Goal: Task Accomplishment & Management: Use online tool/utility

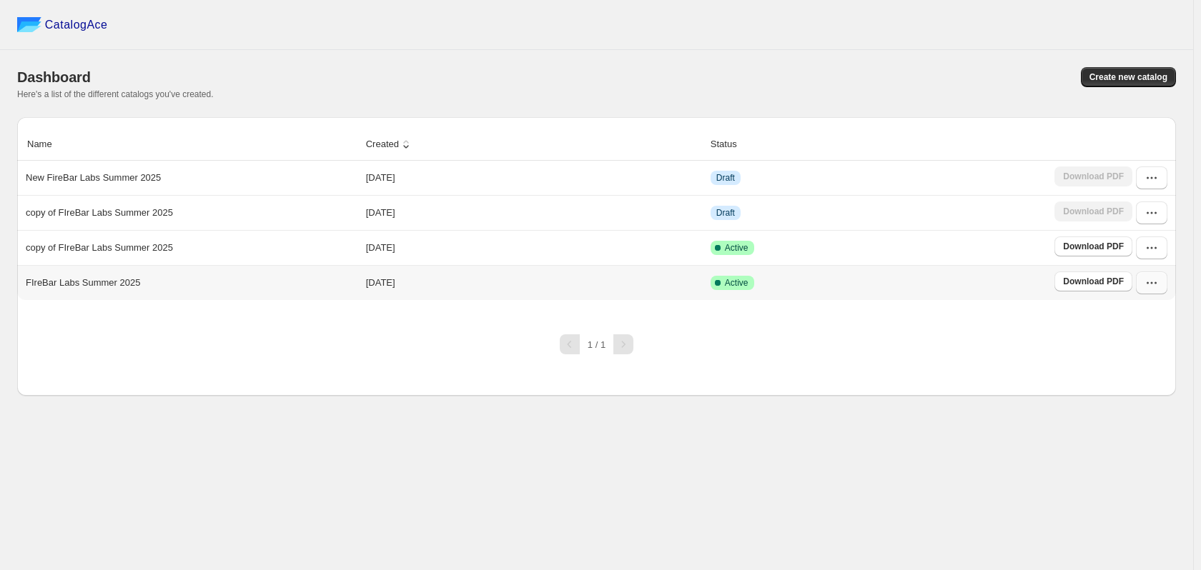
click at [1146, 284] on icon "button" at bounding box center [1151, 283] width 14 height 14
click at [1147, 369] on span "Duplicate Catalog" at bounding box center [1132, 381] width 39 height 25
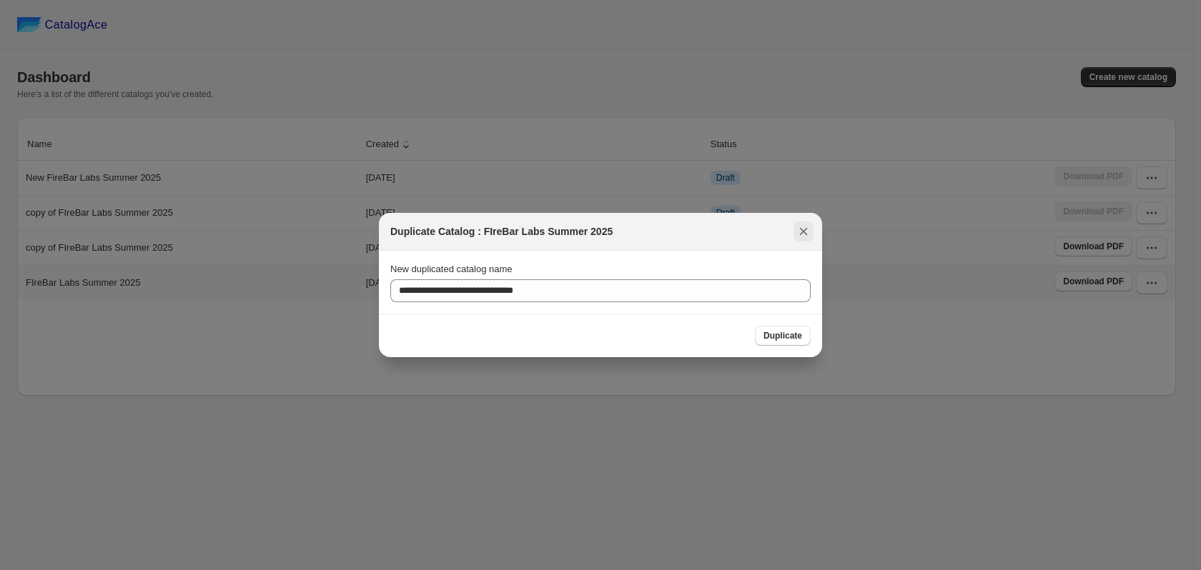
click at [806, 233] on icon ":r5:" at bounding box center [803, 231] width 14 height 14
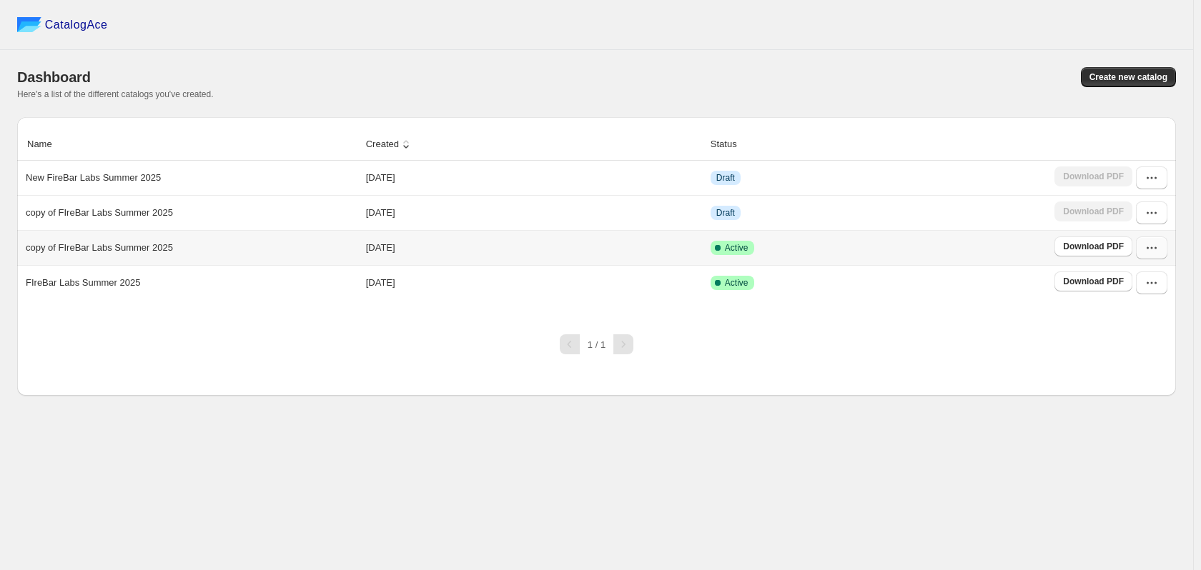
click at [1141, 247] on button "button" at bounding box center [1151, 248] width 31 height 23
click at [1156, 365] on button "Edit" at bounding box center [1149, 376] width 81 height 23
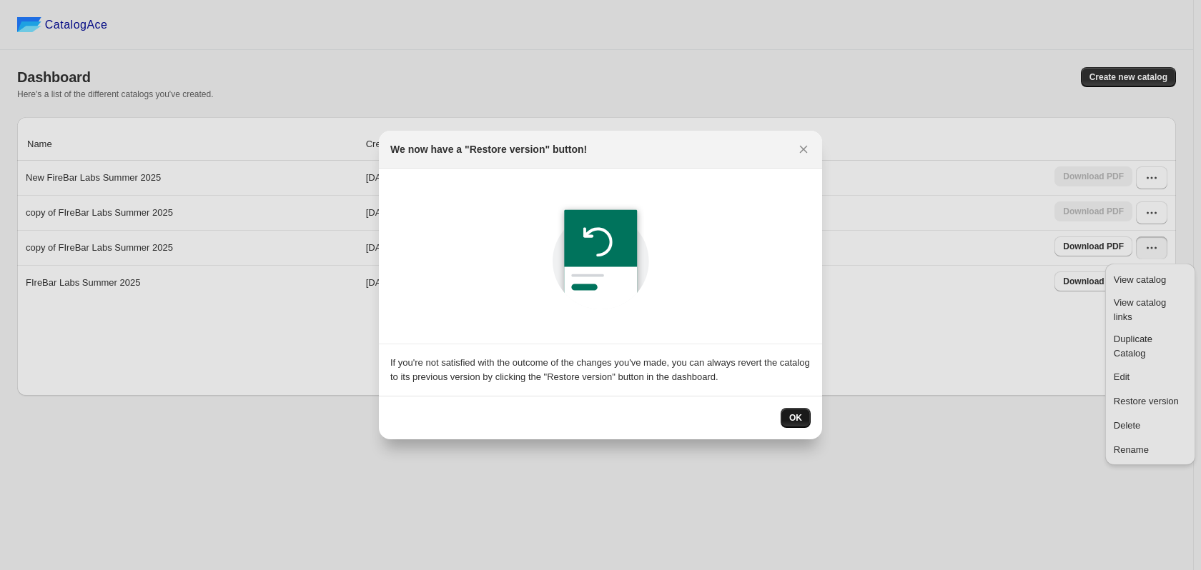
click at [792, 418] on span "OK" at bounding box center [795, 417] width 13 height 11
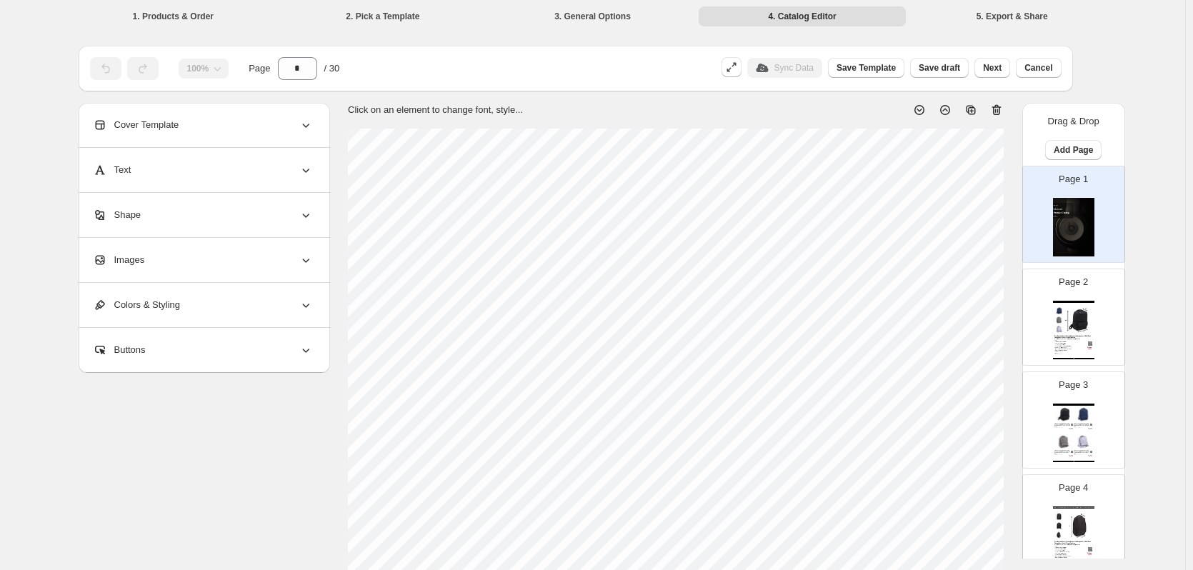
scroll to position [466, 0]
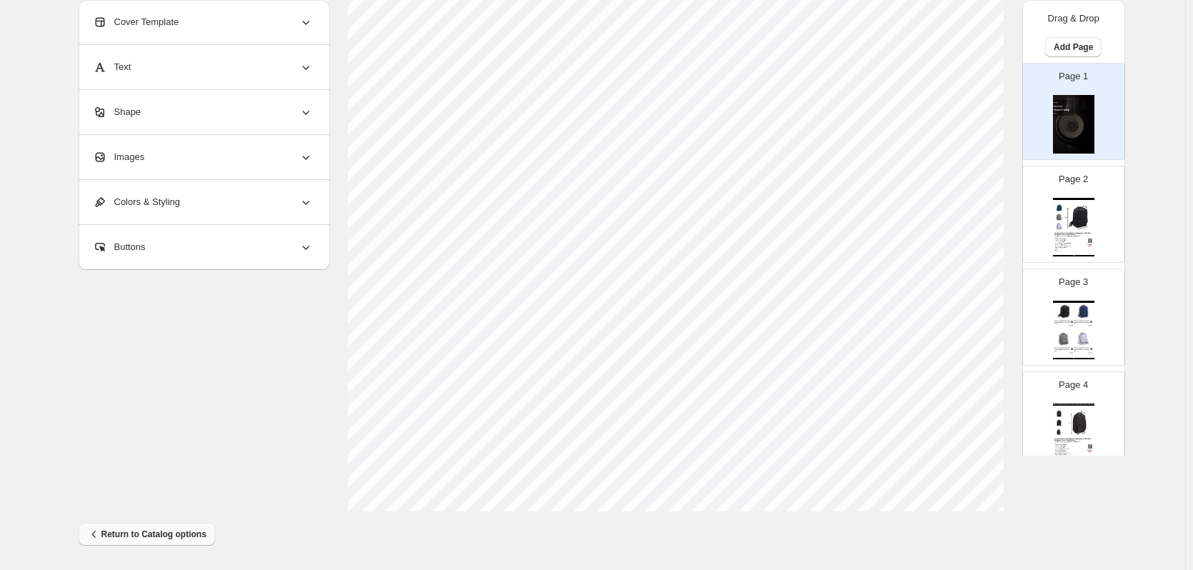
click at [203, 527] on button "Return to Catalog options" at bounding box center [147, 534] width 136 height 23
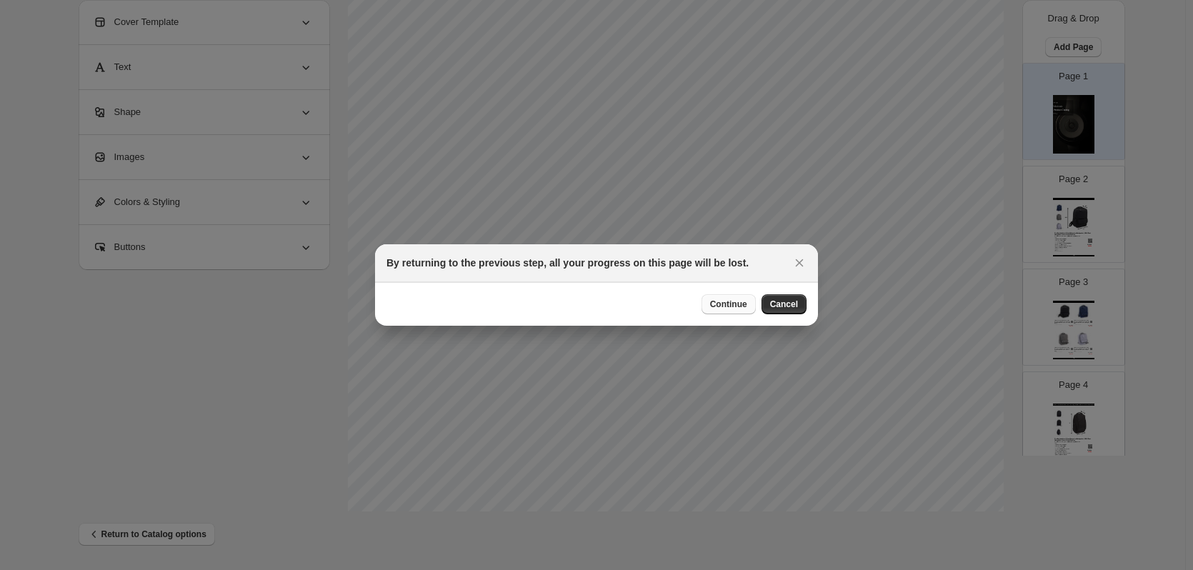
click at [742, 302] on span "Continue" at bounding box center [728, 304] width 37 height 11
select select "****"
select select "**********"
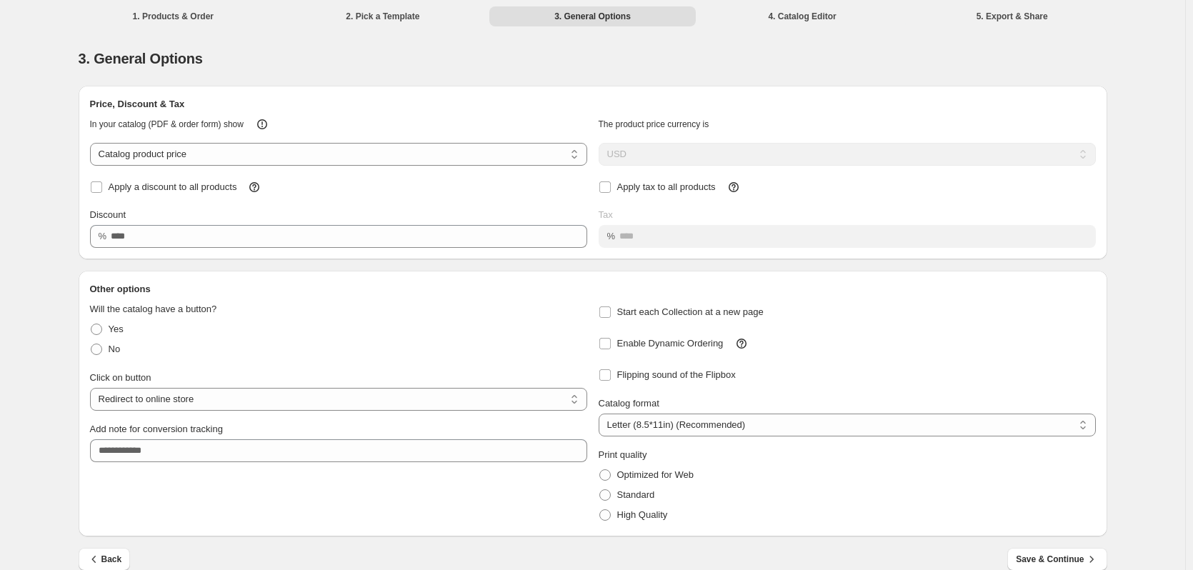
click at [421, 18] on li "2. Pick a Template" at bounding box center [382, 16] width 207 height 20
click at [344, 9] on li "2. Pick a Template" at bounding box center [382, 16] width 207 height 20
click at [210, 9] on li "1. Products & Order" at bounding box center [173, 16] width 207 height 20
click at [580, 24] on li "3. General Options" at bounding box center [593, 16] width 207 height 20
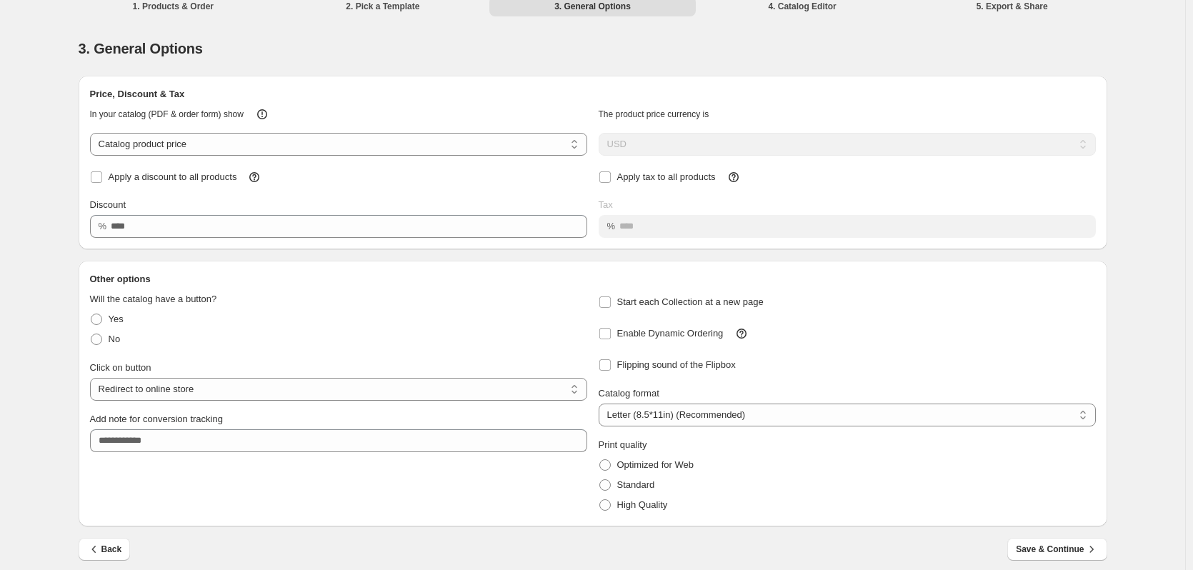
scroll to position [19, 0]
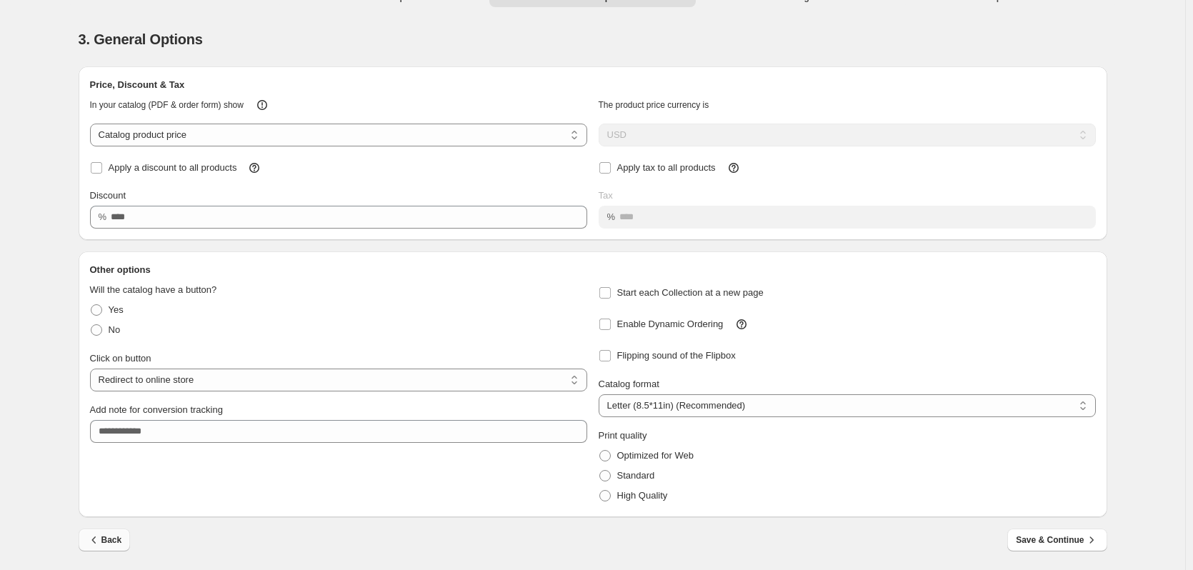
click at [116, 540] on span "Back" at bounding box center [104, 540] width 35 height 14
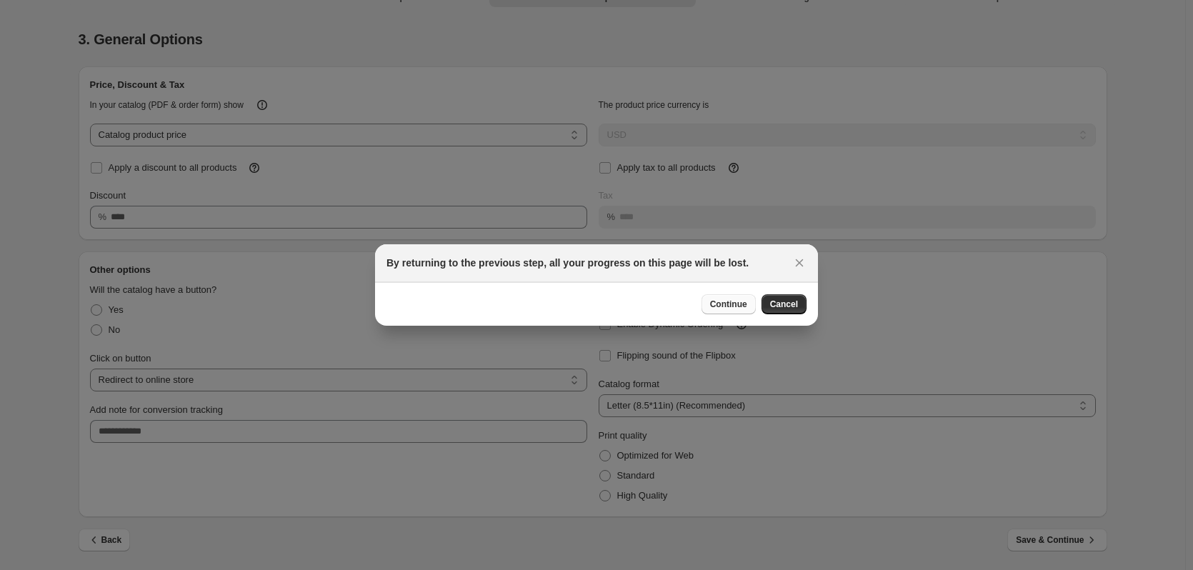
click at [730, 302] on span "Continue" at bounding box center [728, 304] width 37 height 11
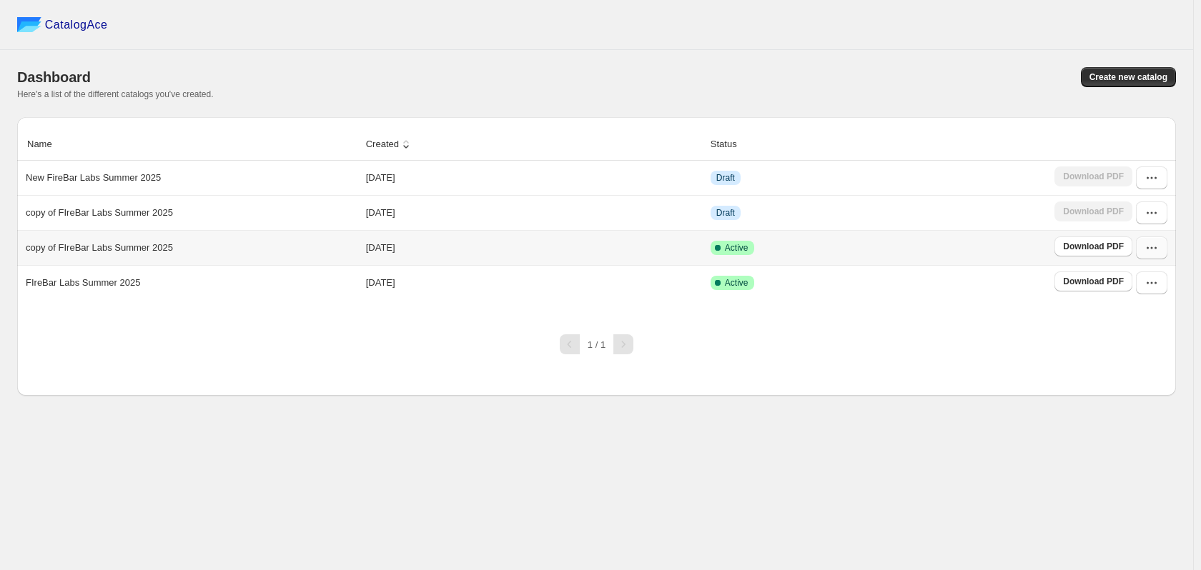
click at [1156, 252] on icon "button" at bounding box center [1151, 248] width 14 height 14
click at [1135, 420] on span "Delete" at bounding box center [1126, 425] width 27 height 11
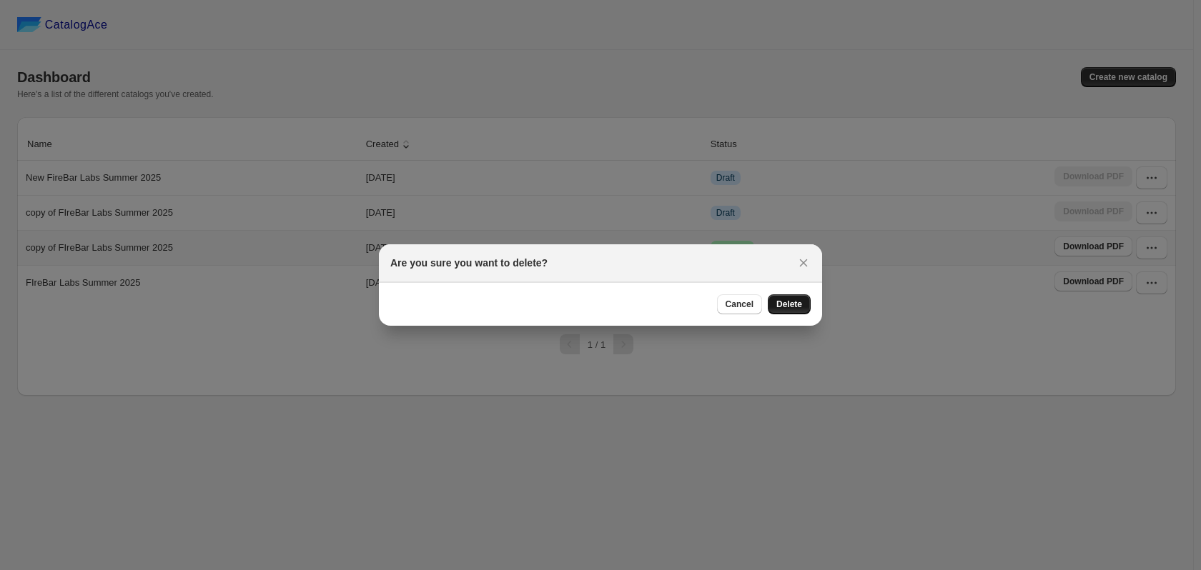
click at [787, 307] on span "Delete" at bounding box center [789, 304] width 26 height 11
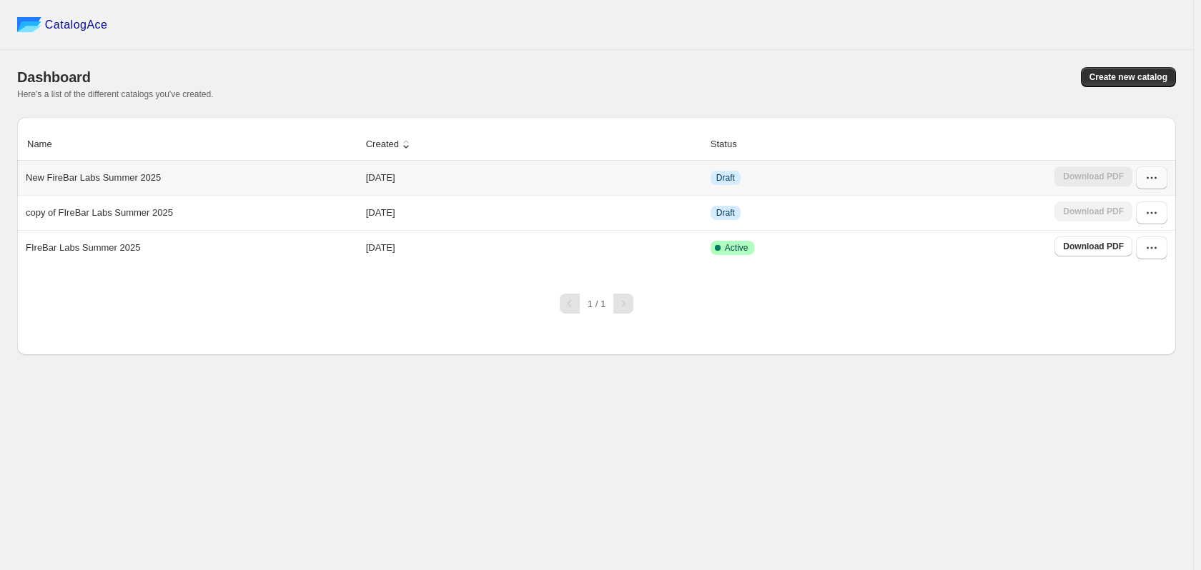
click at [1144, 178] on icon "button" at bounding box center [1151, 178] width 14 height 14
click at [1130, 350] on span "Delete" at bounding box center [1126, 355] width 27 height 11
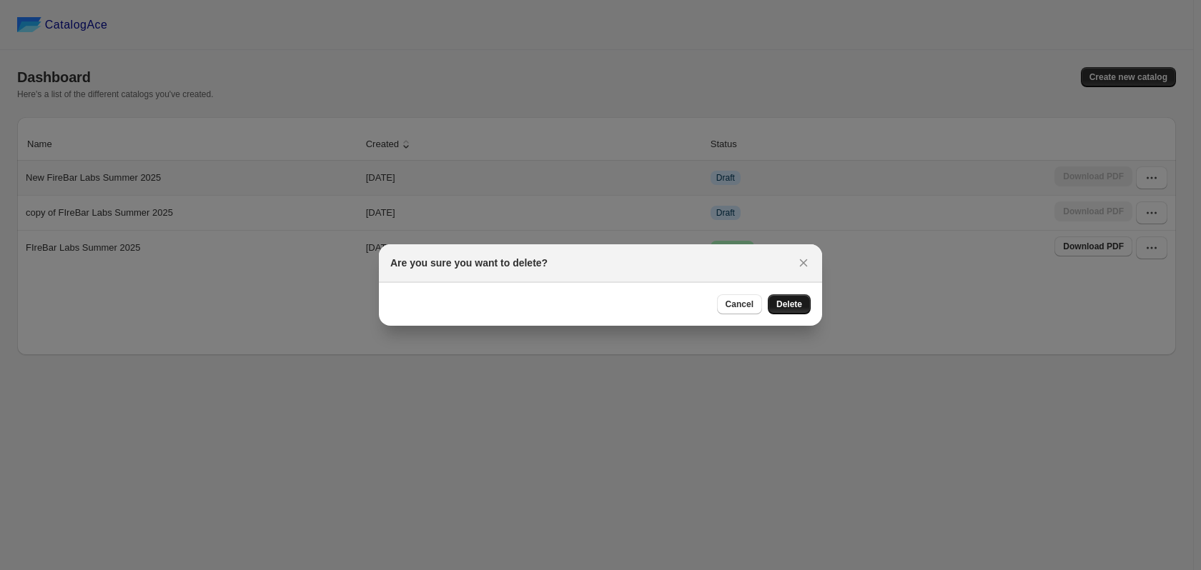
click at [805, 309] on button "Delete" at bounding box center [788, 304] width 43 height 20
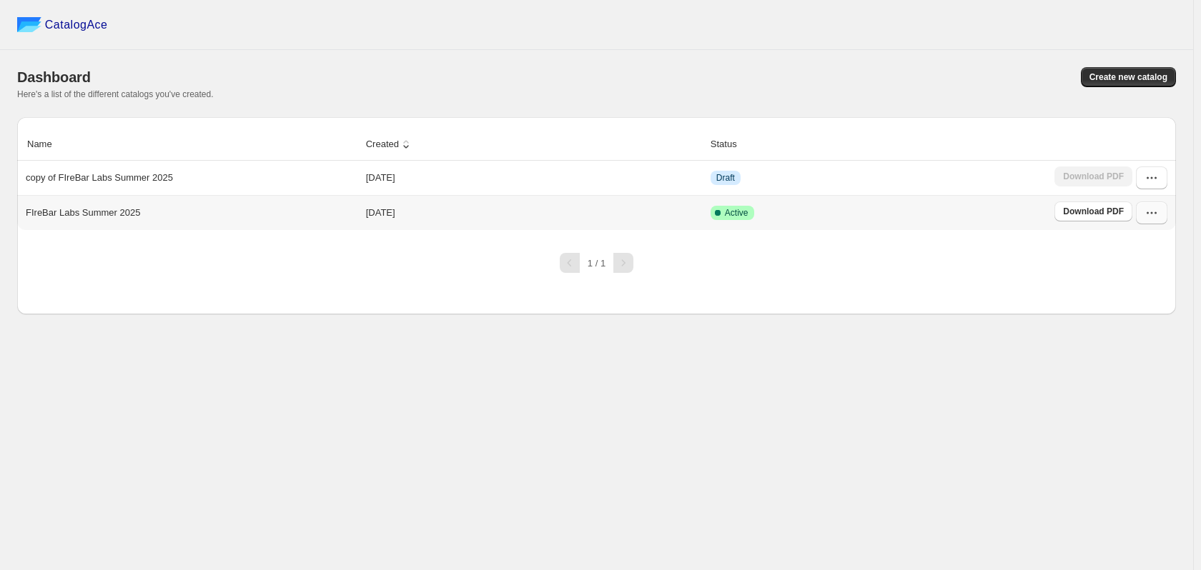
click at [1144, 208] on icon "button" at bounding box center [1151, 213] width 14 height 14
click at [1153, 175] on icon "button" at bounding box center [1151, 178] width 14 height 14
click at [1144, 374] on span "Rename" at bounding box center [1130, 379] width 35 height 11
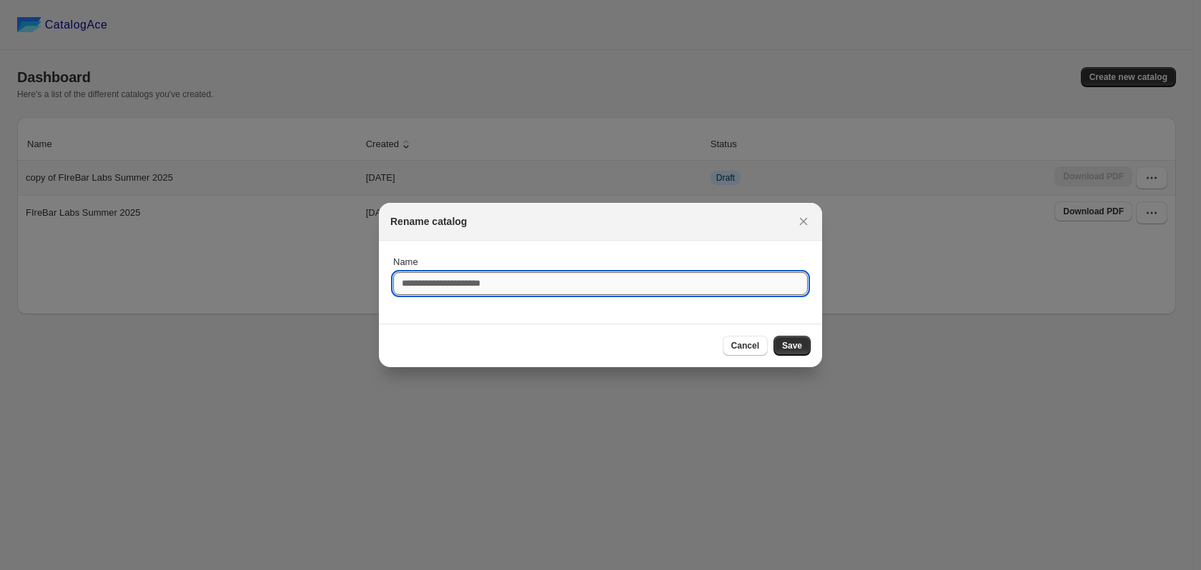
click at [469, 287] on input "Name" at bounding box center [600, 283] width 414 height 23
type input "*****"
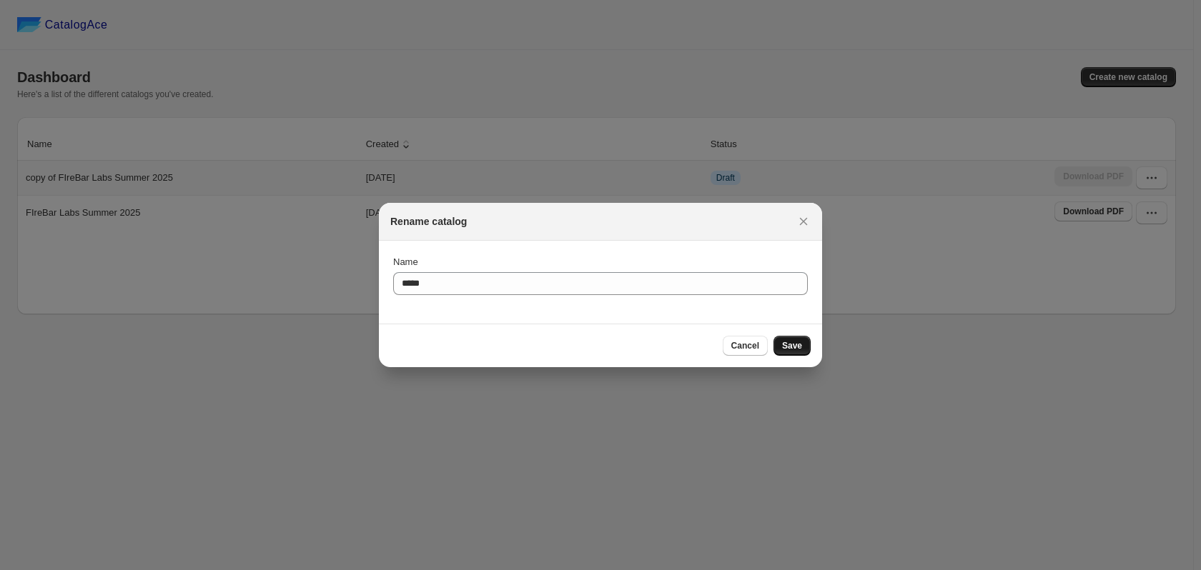
click at [790, 353] on button "Save" at bounding box center [791, 346] width 37 height 20
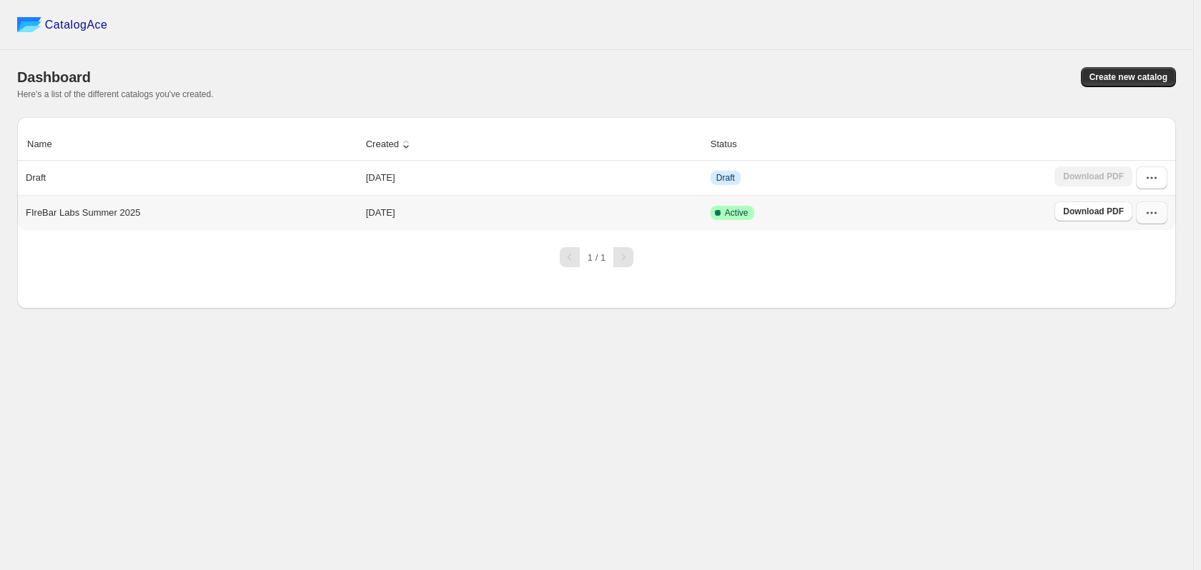
click at [1159, 208] on button "button" at bounding box center [1151, 213] width 31 height 23
click at [1152, 299] on span "Duplicate Catalog" at bounding box center [1132, 311] width 39 height 25
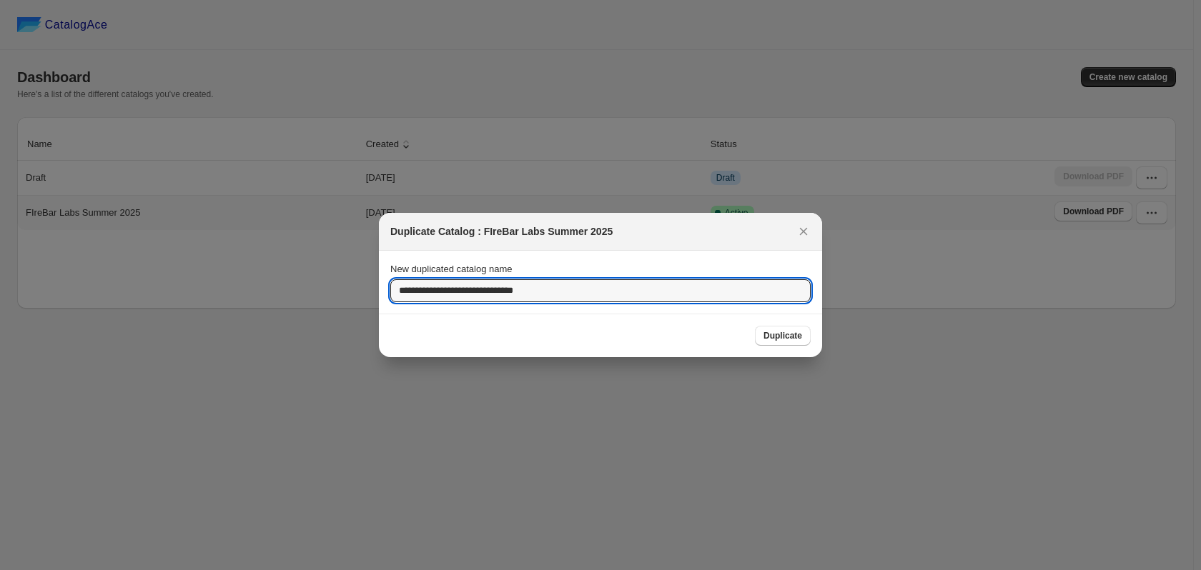
drag, startPoint x: 430, startPoint y: 291, endPoint x: 334, endPoint y: 291, distance: 95.8
click at [334, 570] on div "**********" at bounding box center [600, 570] width 1201 height 0
type input "**********"
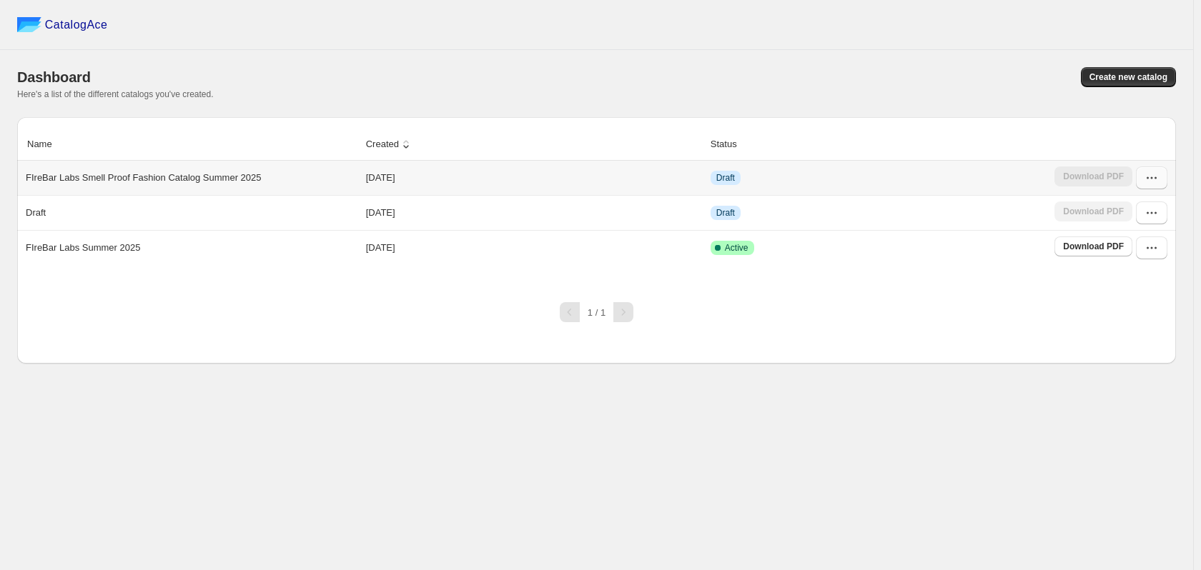
click at [1147, 179] on icon "button" at bounding box center [1147, 178] width 2 height 2
click at [1134, 300] on span "Edit" at bounding box center [1149, 307] width 73 height 14
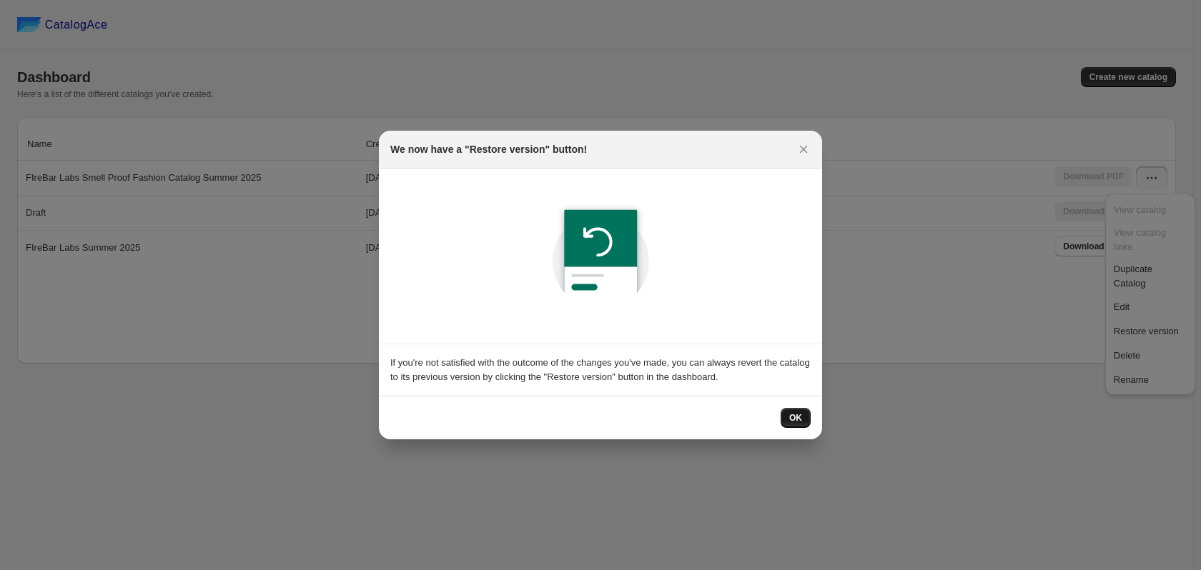
click at [798, 419] on span "OK" at bounding box center [795, 417] width 13 height 11
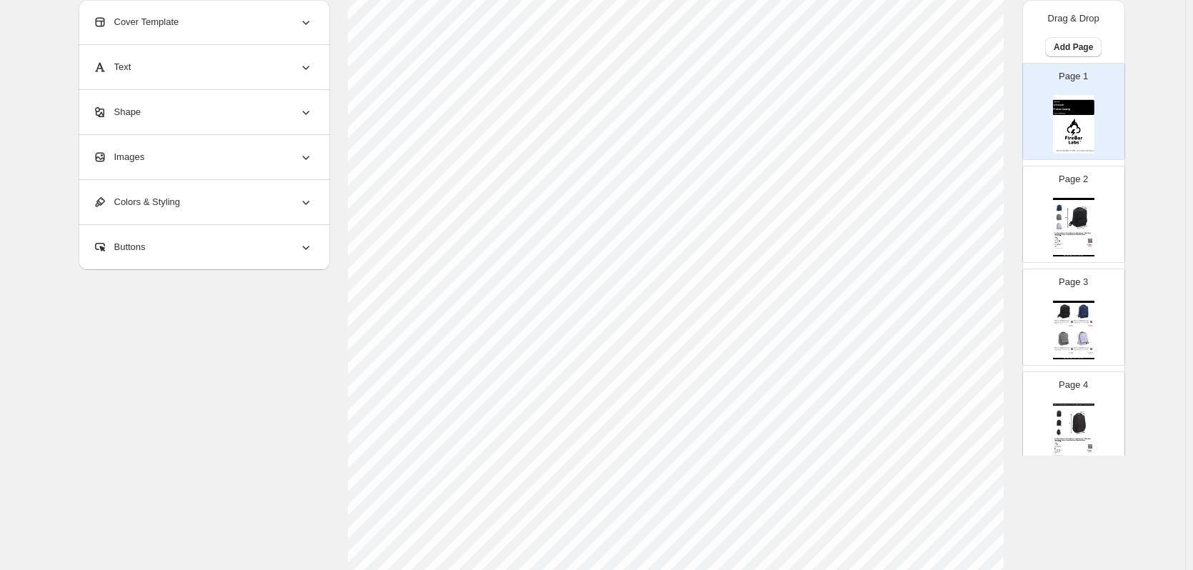
scroll to position [466, 0]
click at [156, 538] on span "Return to Catalog options" at bounding box center [146, 534] width 119 height 14
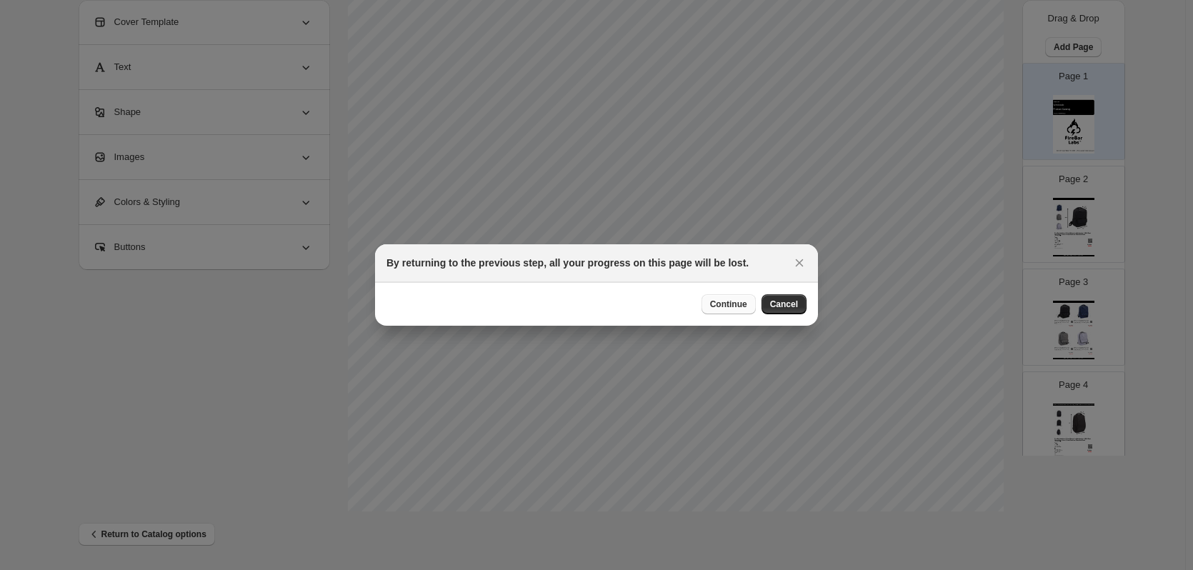
click at [747, 308] on span "Continue" at bounding box center [728, 304] width 37 height 11
select select "****"
select select "**********"
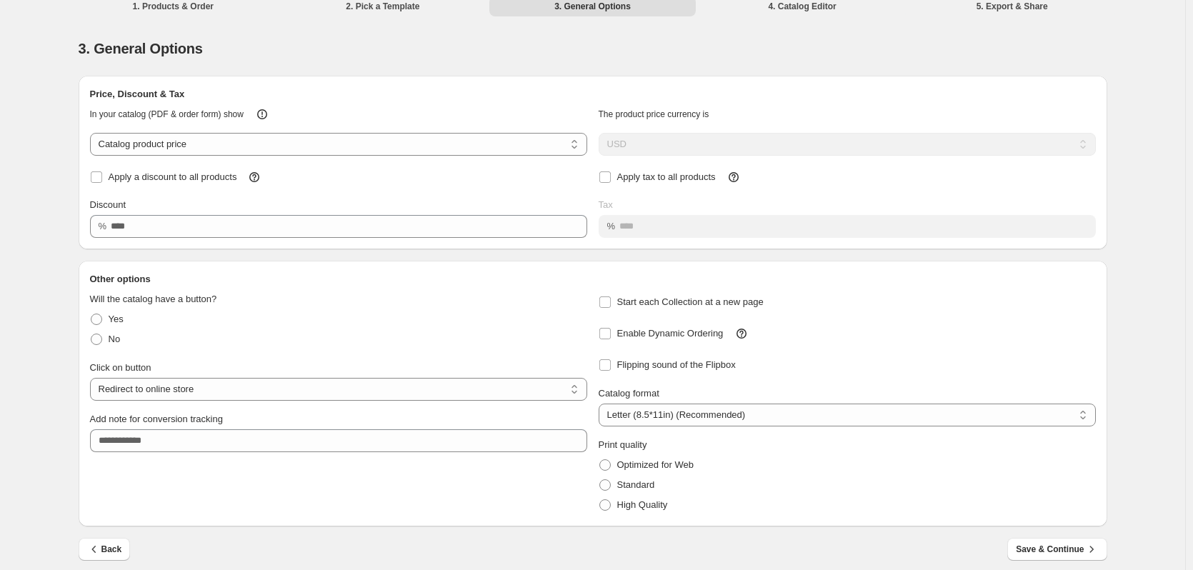
scroll to position [19, 0]
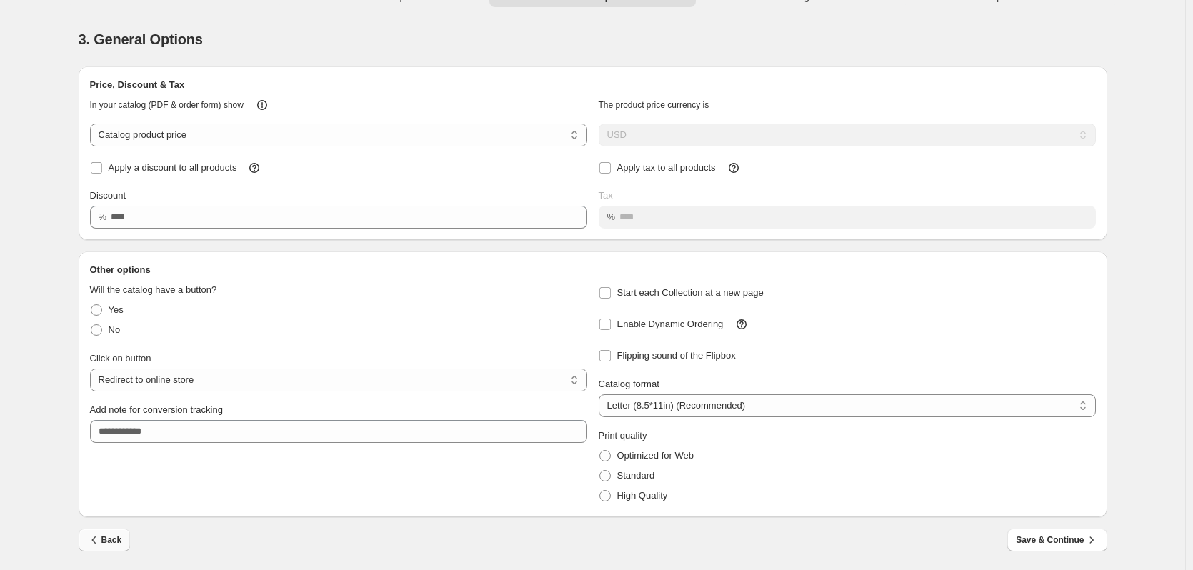
click at [121, 547] on span "Back" at bounding box center [104, 540] width 35 height 14
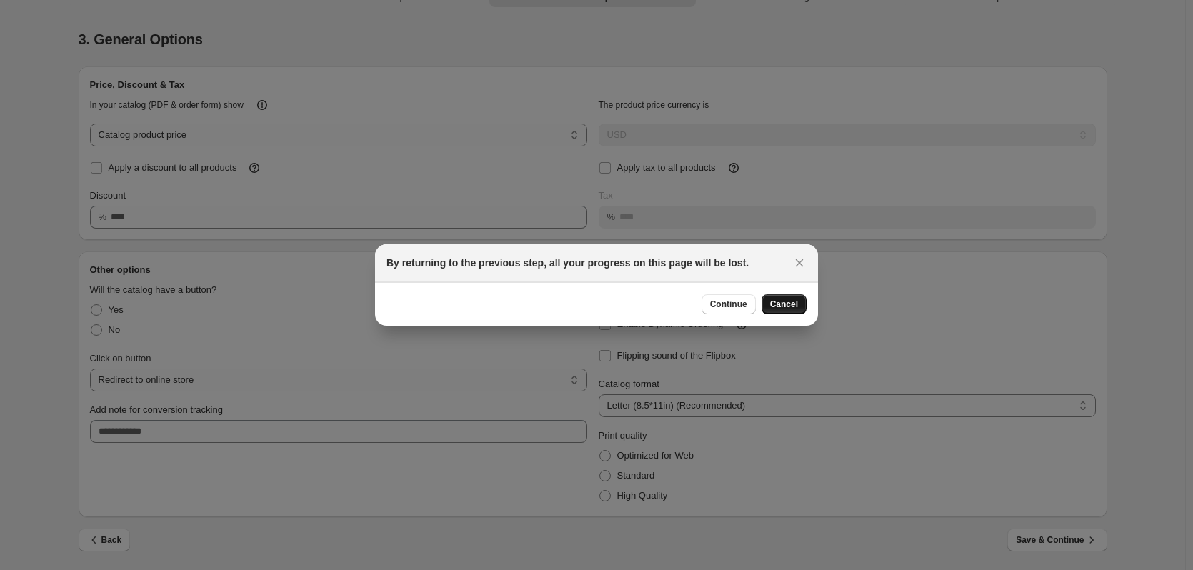
click at [784, 308] on span "Cancel" at bounding box center [784, 304] width 28 height 11
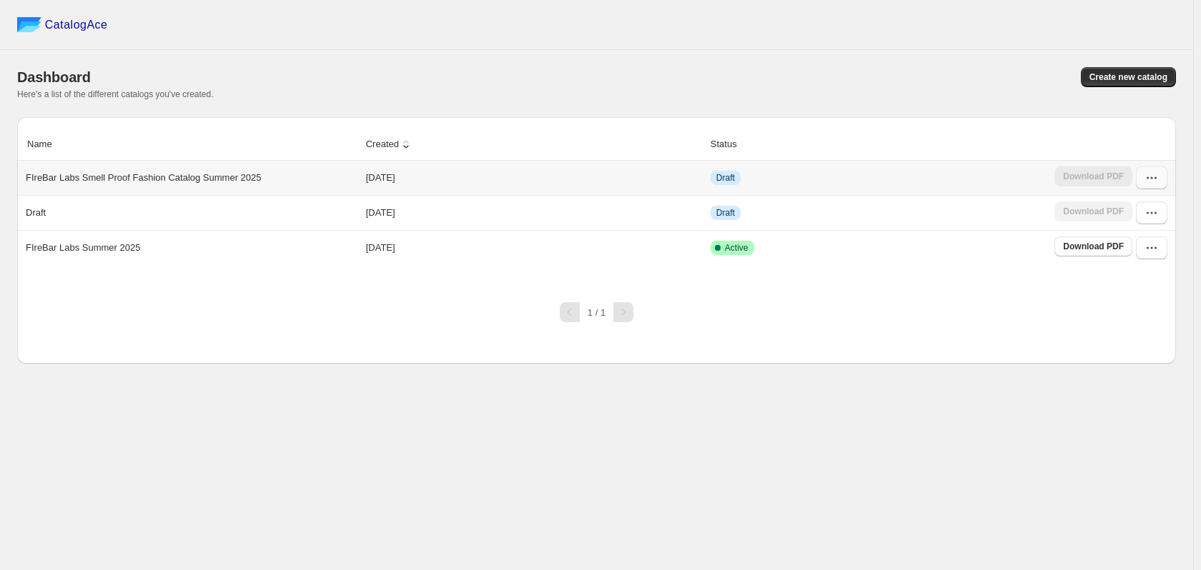
click at [1148, 181] on icon "button" at bounding box center [1151, 178] width 14 height 14
click at [1133, 300] on span "Edit" at bounding box center [1149, 307] width 73 height 14
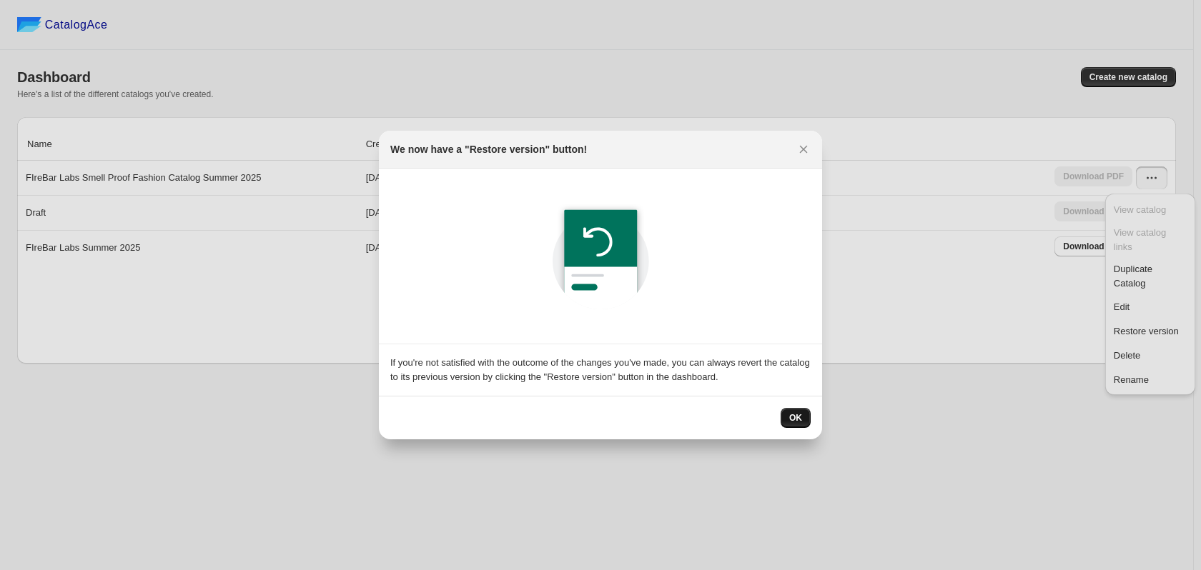
click at [786, 418] on button "OK" at bounding box center [795, 418] width 30 height 20
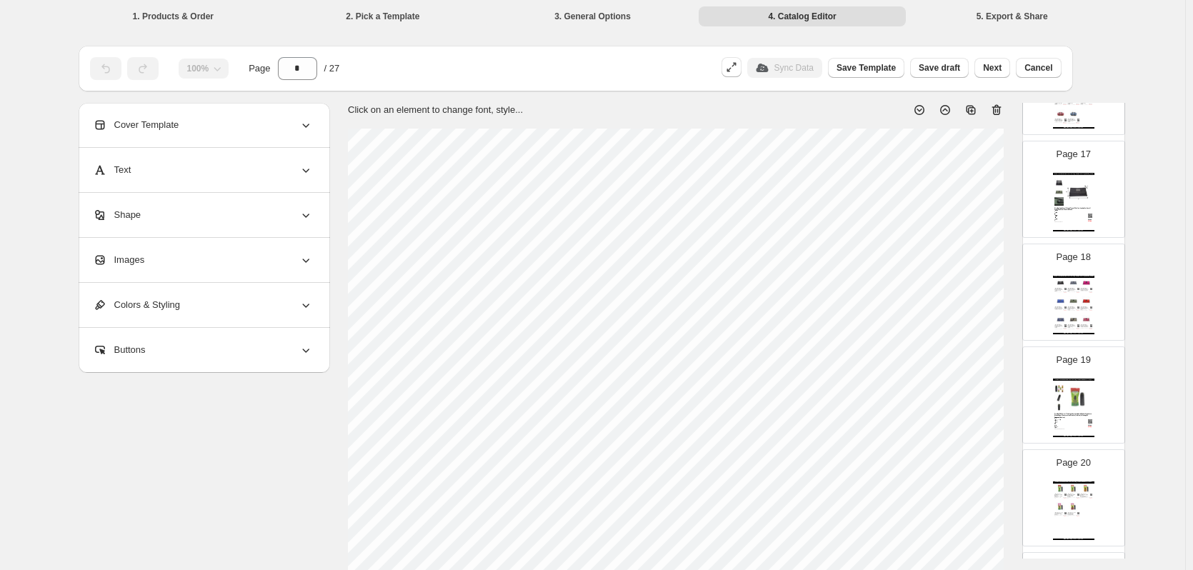
scroll to position [1787, 0]
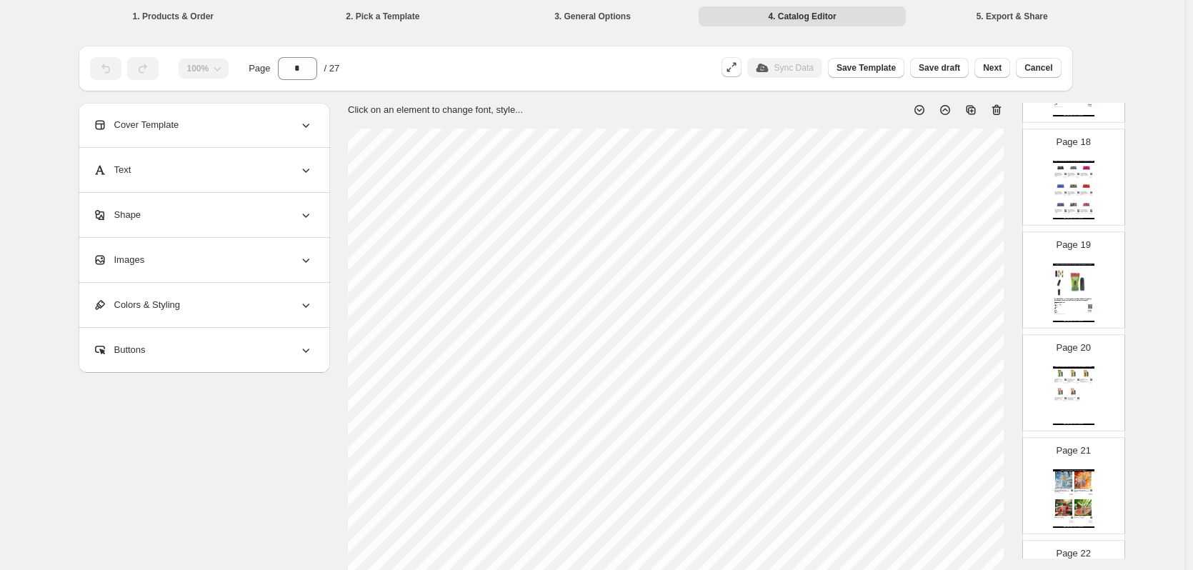
click at [1074, 290] on img at bounding box center [1079, 282] width 29 height 27
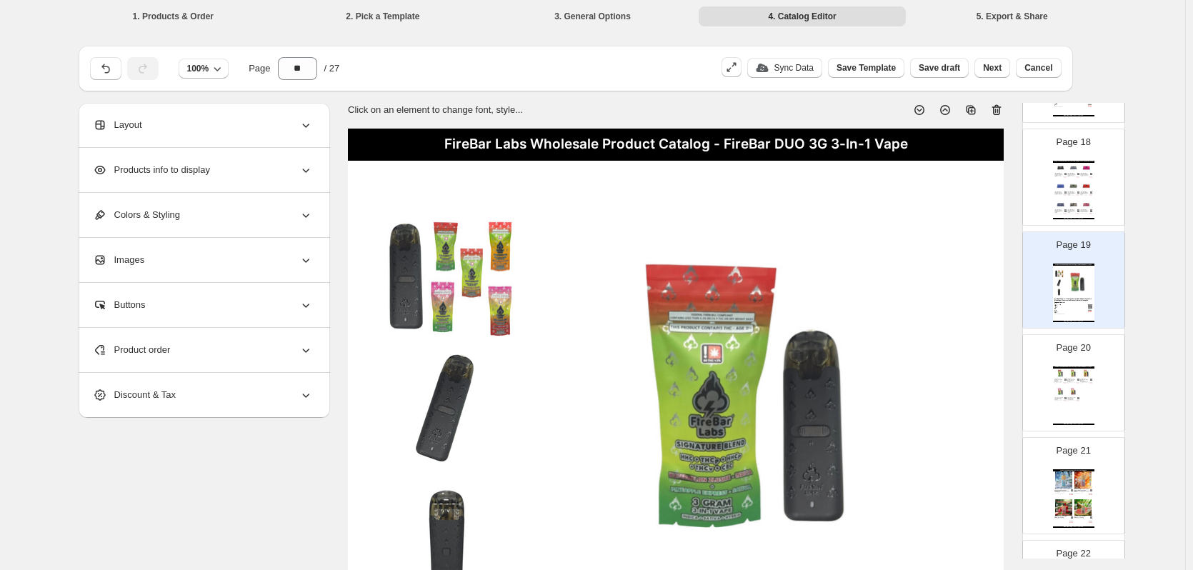
click at [1004, 105] on icon at bounding box center [997, 110] width 14 height 14
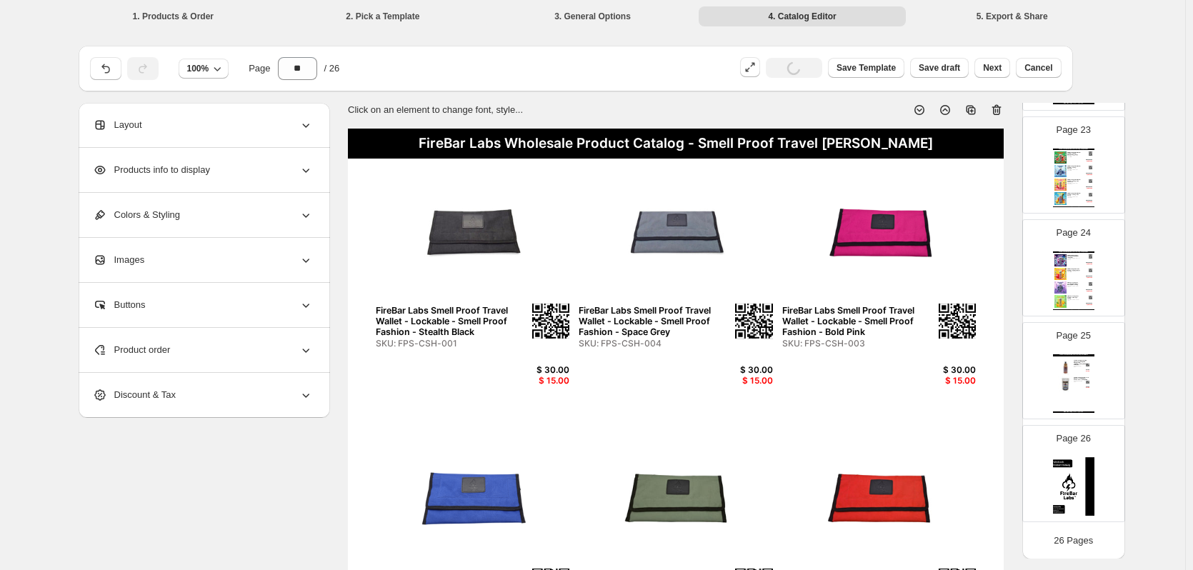
scroll to position [2314, 0]
click at [1070, 382] on img at bounding box center [1066, 384] width 16 height 16
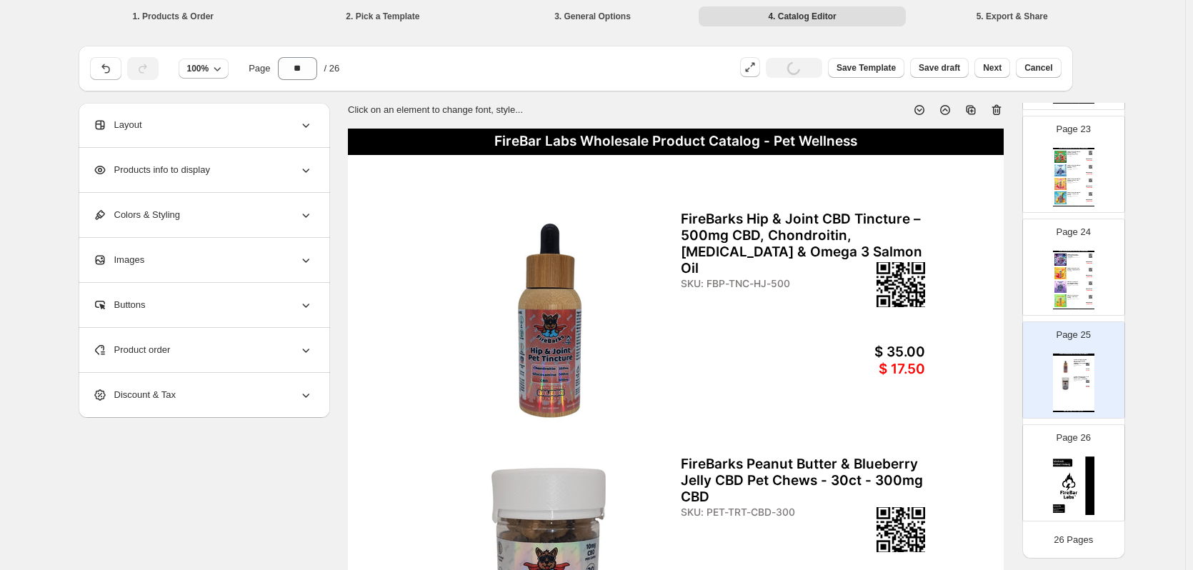
click at [993, 111] on icon at bounding box center [997, 110] width 14 height 14
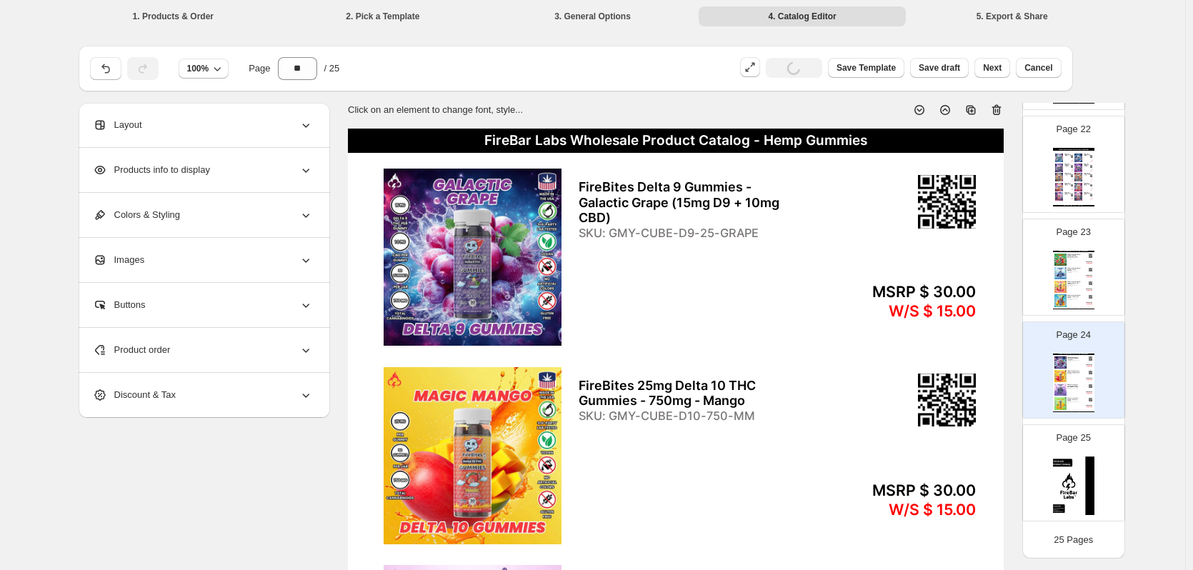
click at [1000, 109] on icon at bounding box center [997, 110] width 14 height 14
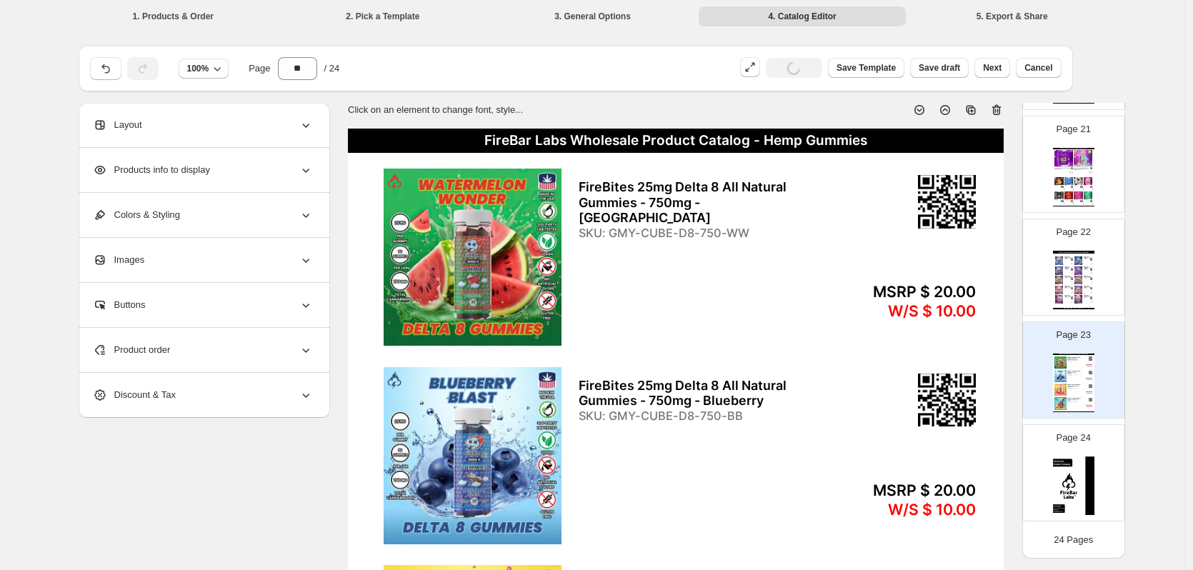
click at [1000, 109] on icon at bounding box center [997, 110] width 14 height 14
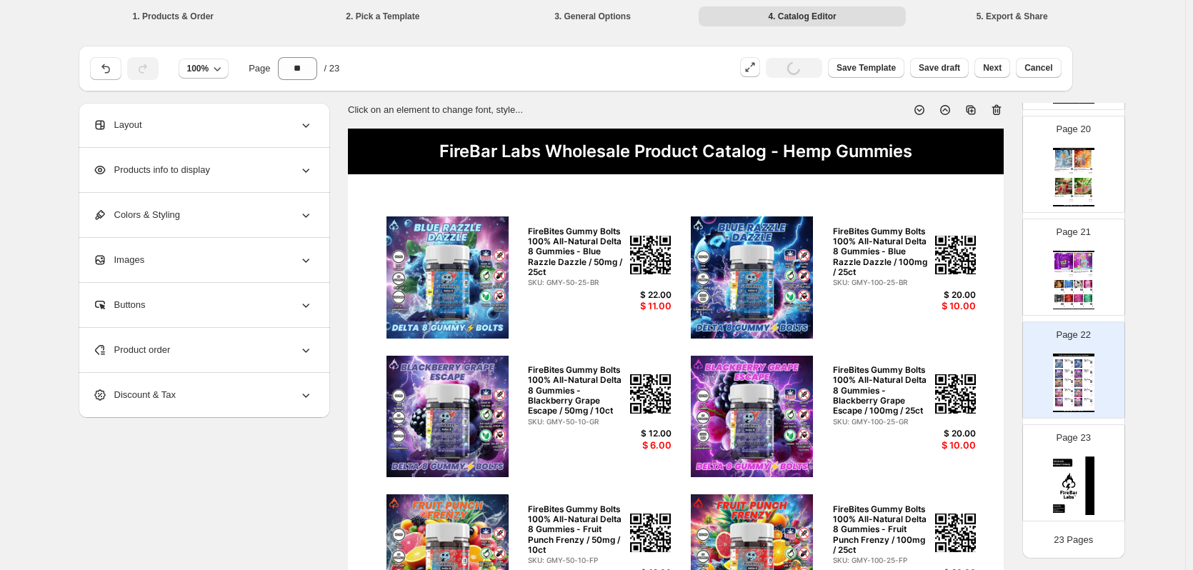
click at [1000, 109] on icon at bounding box center [997, 110] width 14 height 14
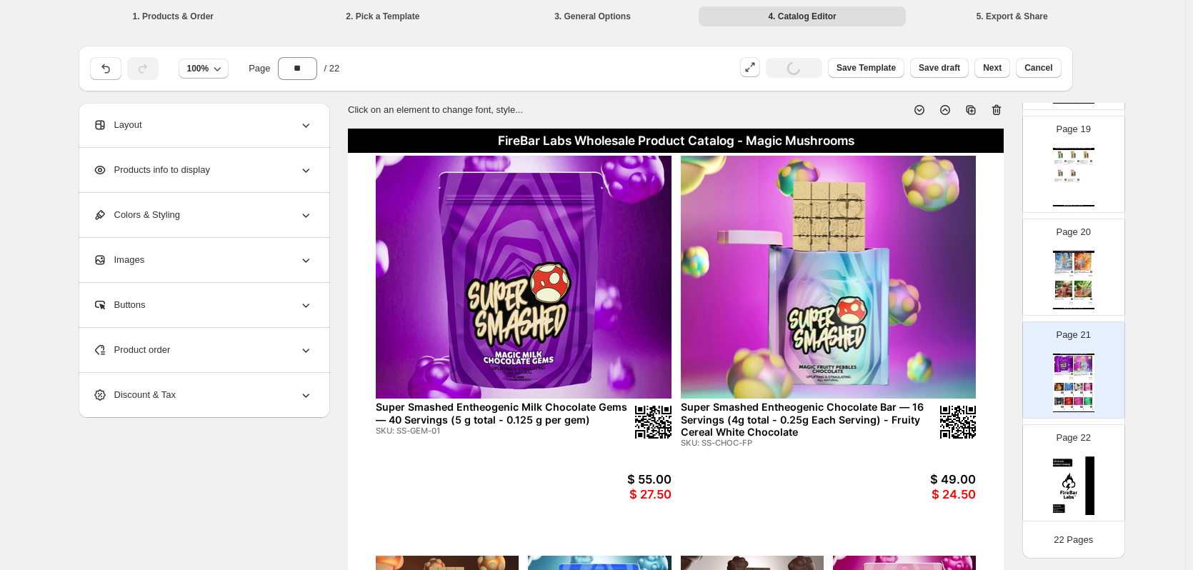
click at [1000, 111] on icon at bounding box center [997, 110] width 14 height 14
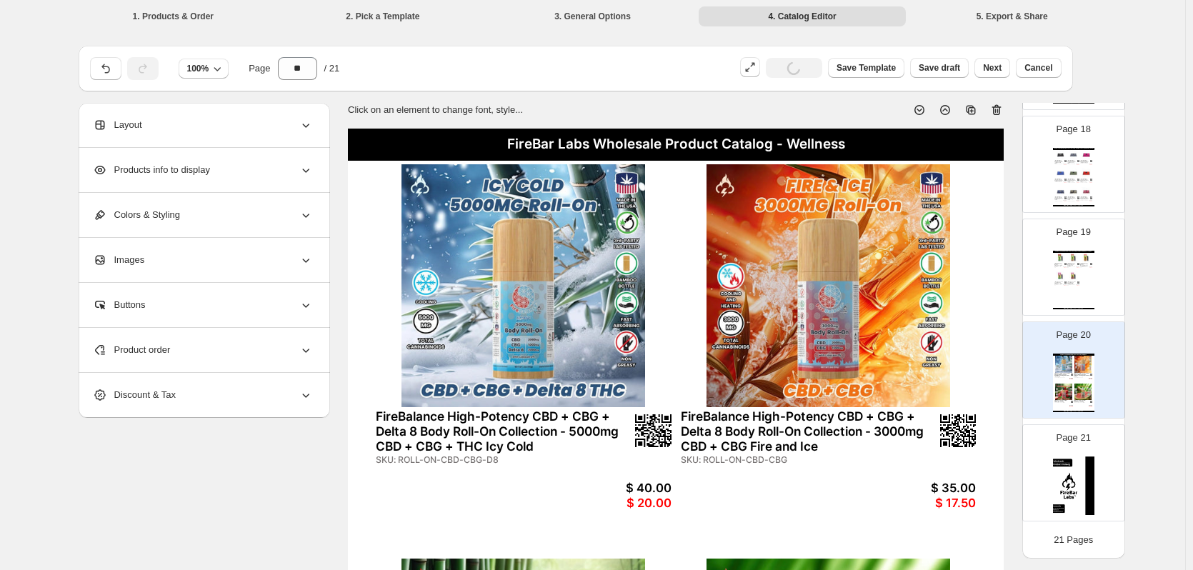
click at [997, 112] on icon at bounding box center [995, 111] width 1 height 4
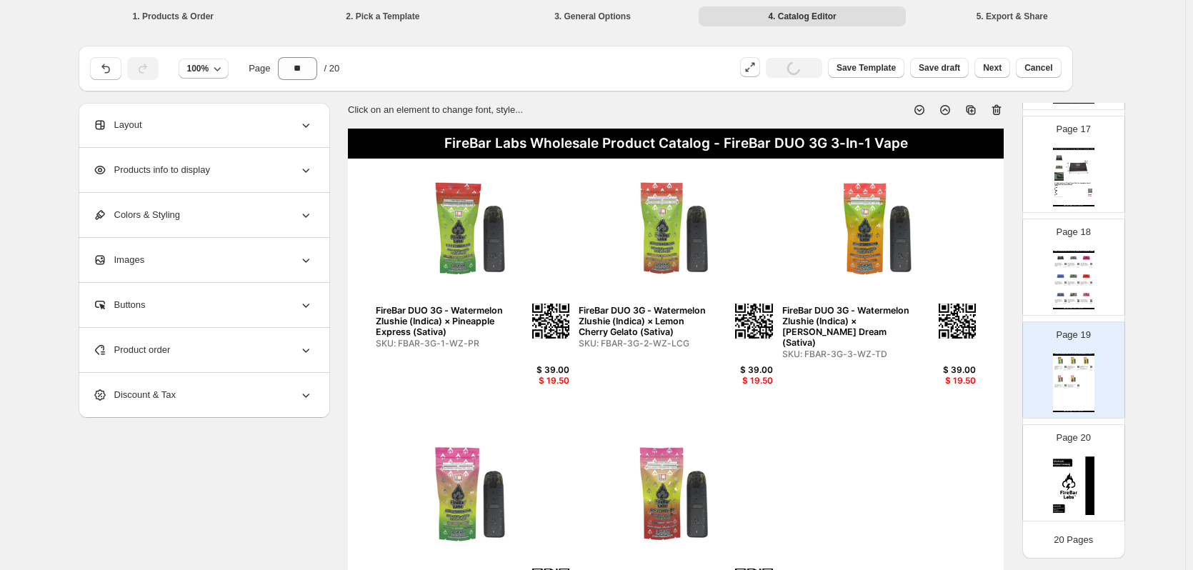
click at [999, 113] on icon at bounding box center [997, 110] width 14 height 14
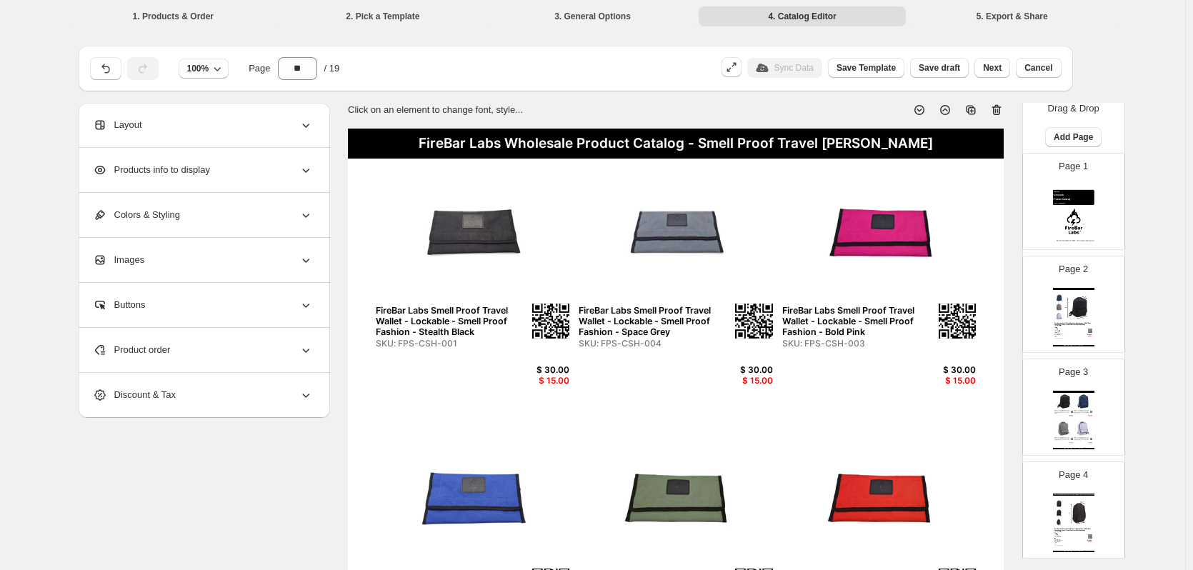
scroll to position [0, 0]
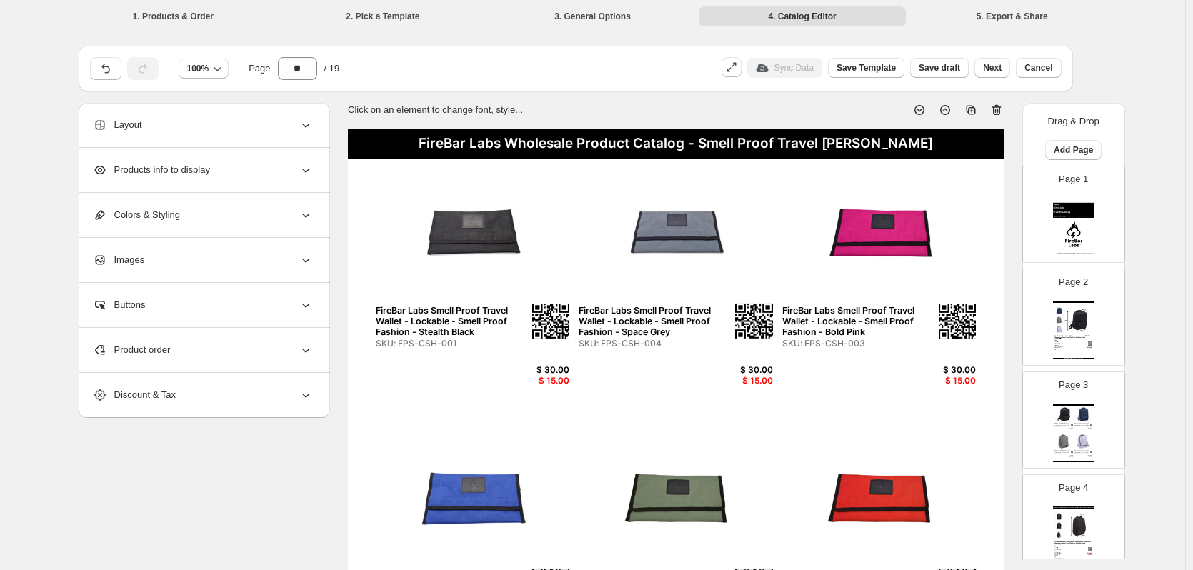
click at [1061, 214] on img at bounding box center [1073, 227] width 41 height 59
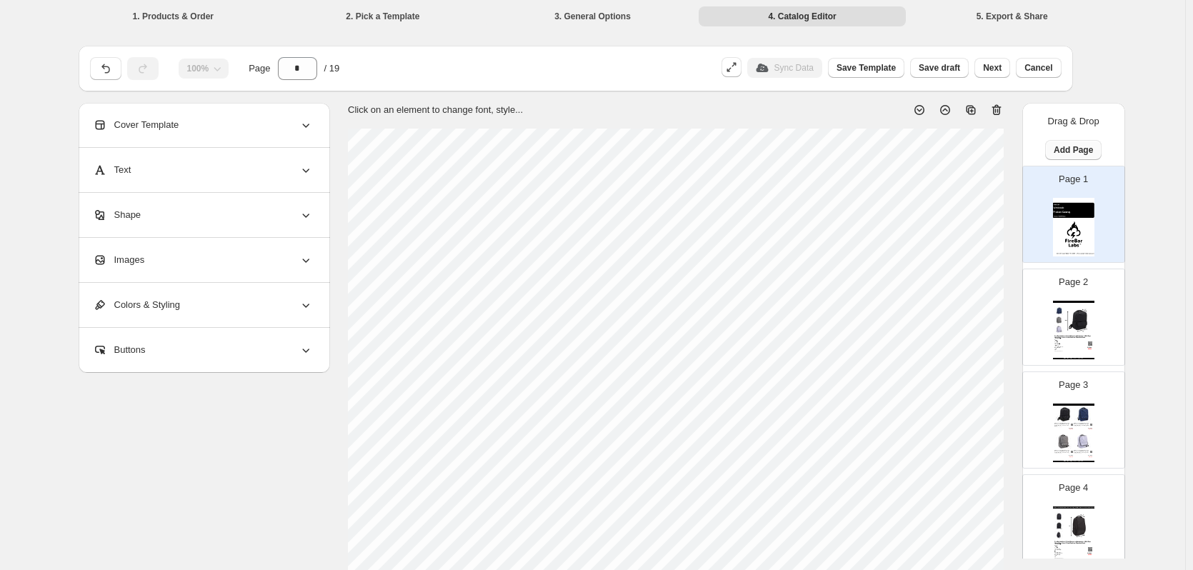
click at [1072, 149] on span "Add Page" at bounding box center [1073, 149] width 39 height 11
click at [1078, 183] on span "Cover / Blank Page" at bounding box center [1073, 179] width 80 height 11
click at [1068, 313] on img at bounding box center [1073, 330] width 41 height 59
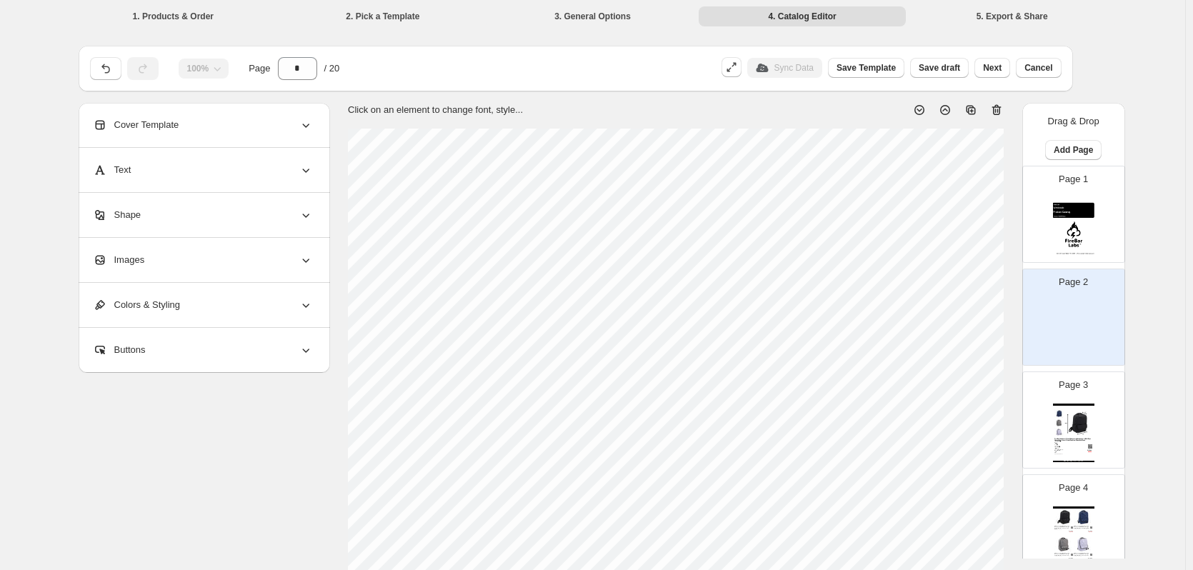
click at [138, 122] on span "Cover Template" at bounding box center [136, 125] width 86 height 14
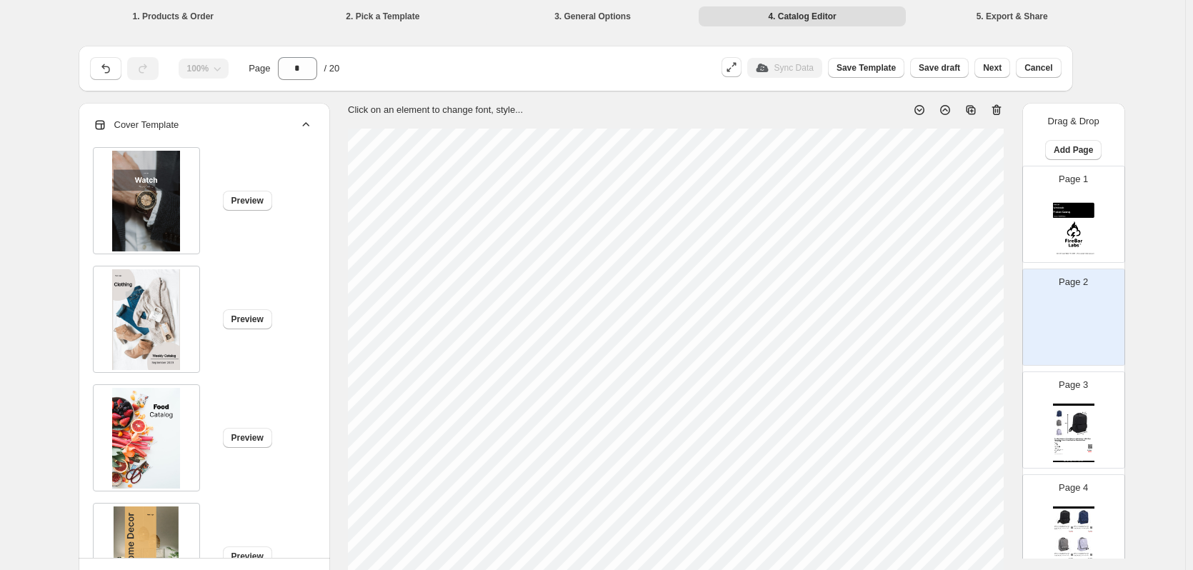
click at [205, 116] on div "Cover Template" at bounding box center [203, 125] width 220 height 44
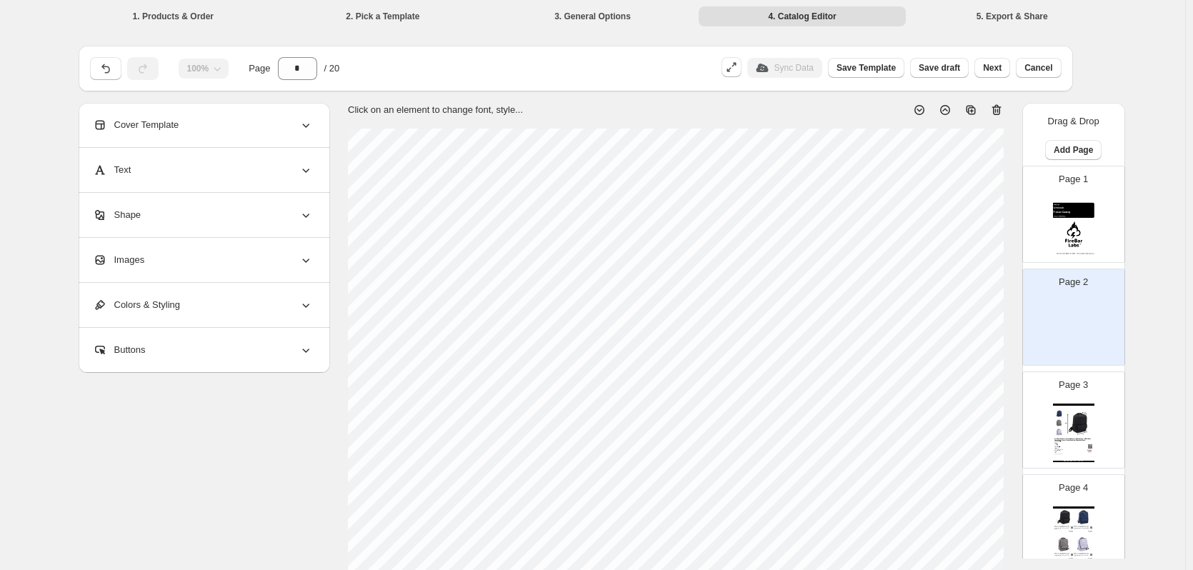
click at [163, 164] on div "Text" at bounding box center [203, 170] width 220 height 44
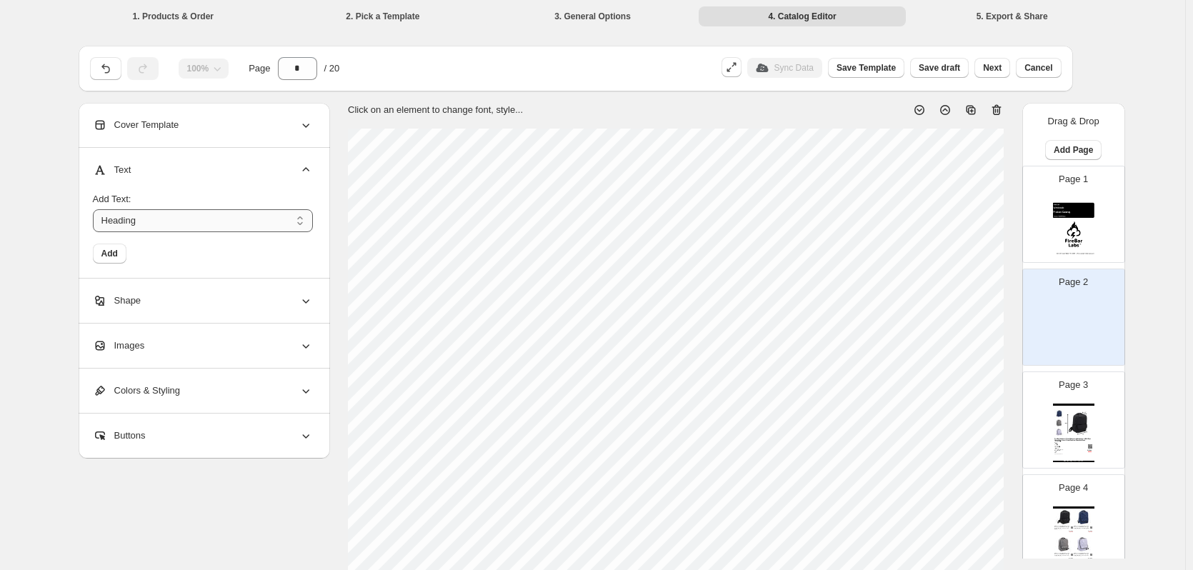
click at [148, 217] on select "*******" at bounding box center [203, 220] width 220 height 23
click at [150, 284] on div "Shape" at bounding box center [203, 301] width 220 height 44
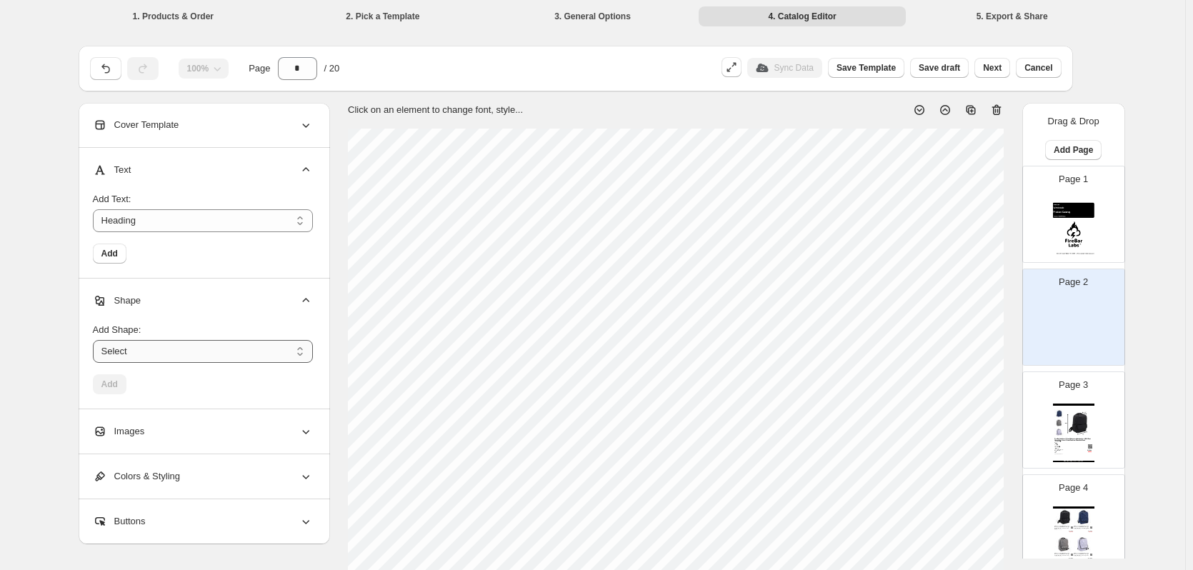
click at [152, 351] on select "****** ********* **** **** *******" at bounding box center [203, 351] width 220 height 23
click at [154, 352] on select "****** ********* **** **** *******" at bounding box center [203, 351] width 220 height 23
click at [171, 172] on div "Text" at bounding box center [203, 170] width 220 height 44
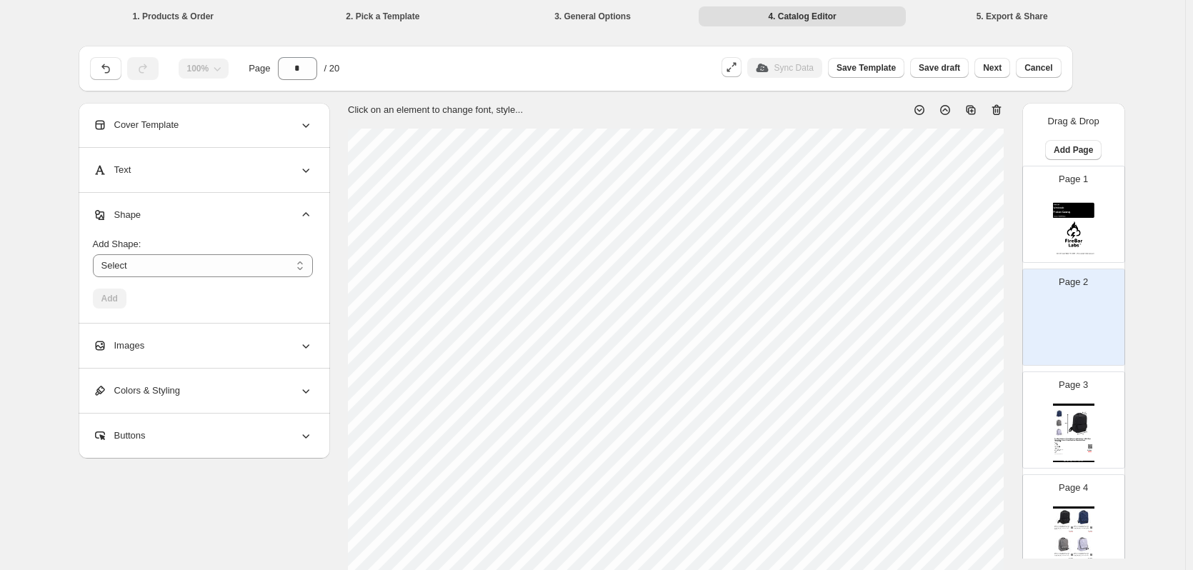
click at [144, 209] on div "Shape" at bounding box center [203, 215] width 220 height 44
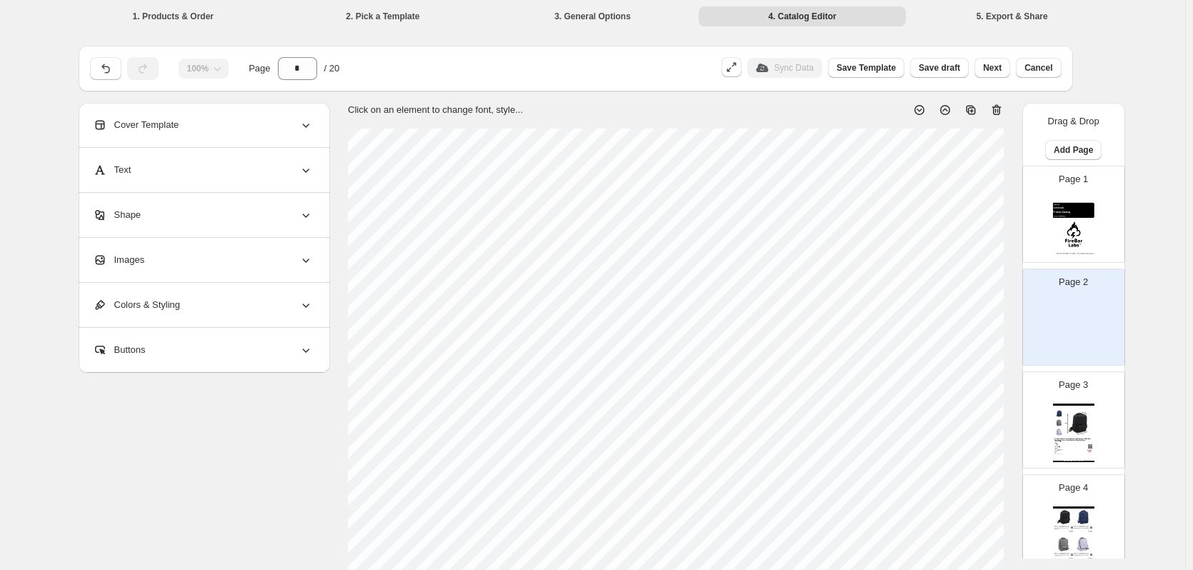
click at [161, 268] on div "Images" at bounding box center [203, 260] width 220 height 44
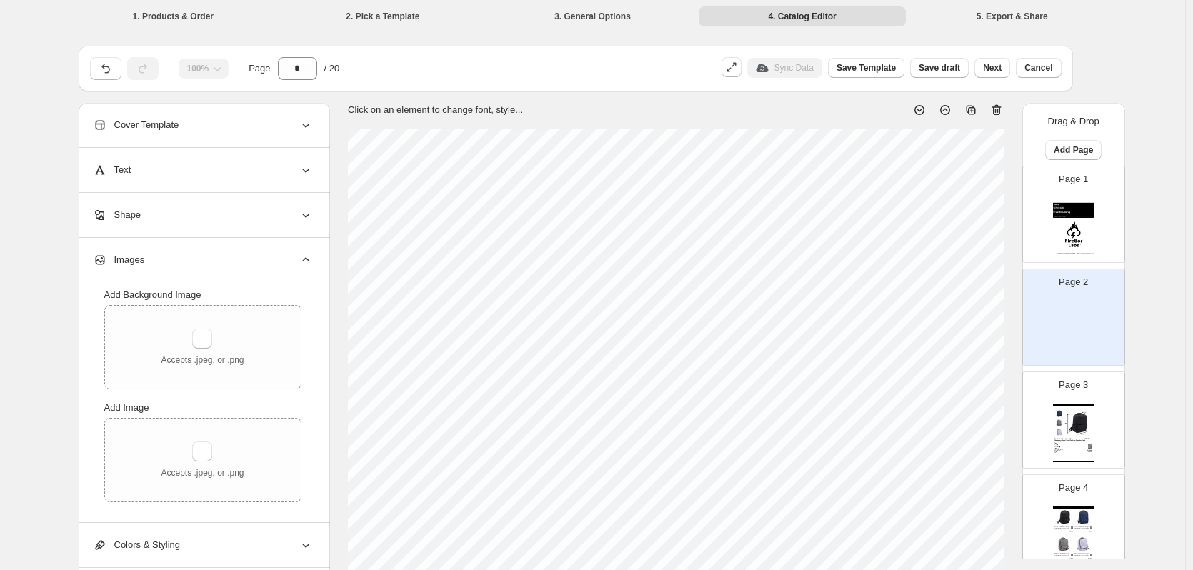
click at [160, 254] on div "Images" at bounding box center [203, 260] width 220 height 44
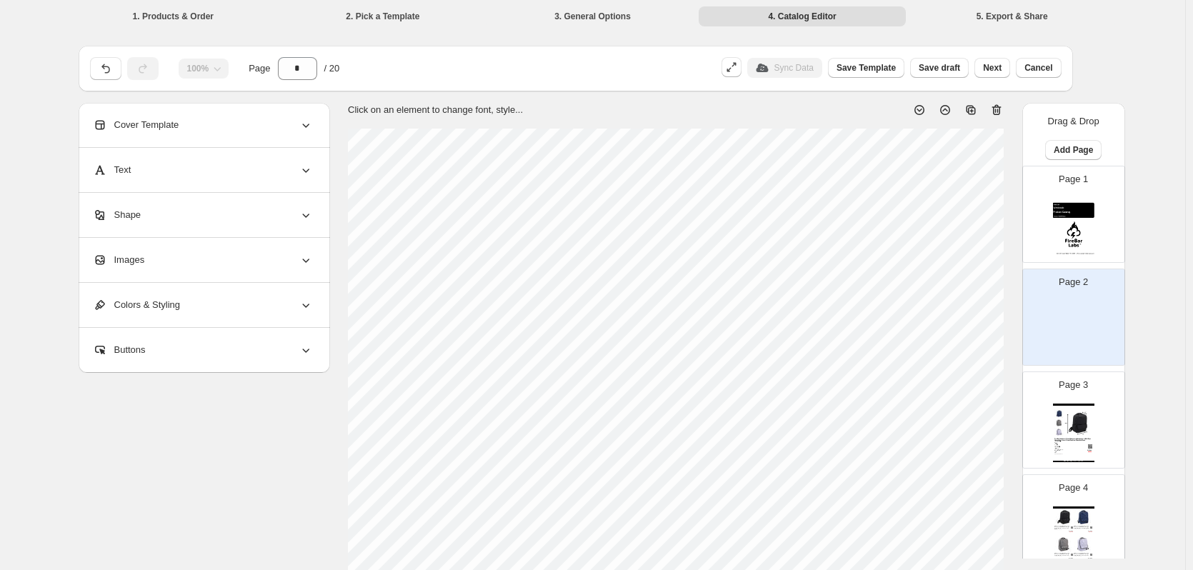
click at [167, 300] on span "Colors & Styling" at bounding box center [136, 305] width 87 height 14
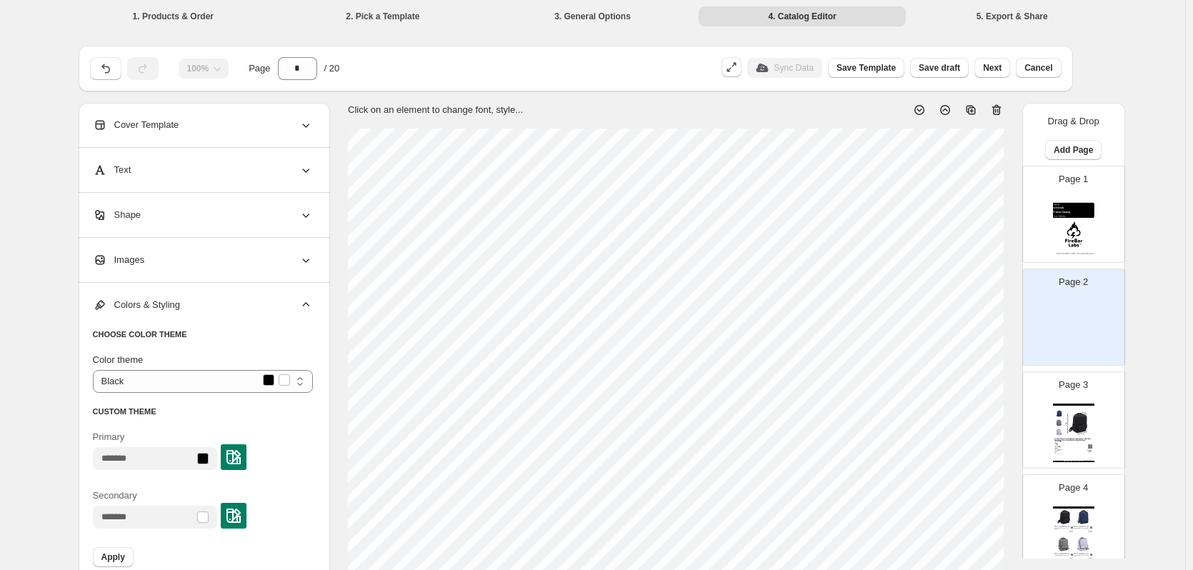
click at [166, 299] on span "Colors & Styling" at bounding box center [136, 305] width 87 height 14
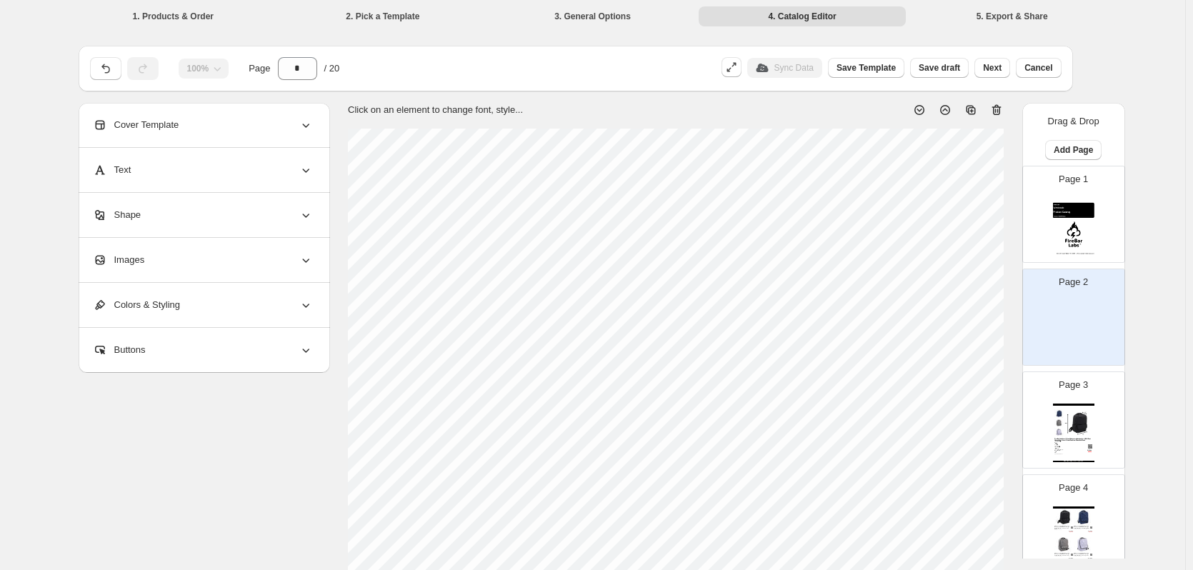
click at [177, 346] on div "Buttons" at bounding box center [203, 350] width 220 height 44
click at [177, 344] on div "Buttons" at bounding box center [203, 350] width 220 height 44
click at [1075, 219] on img at bounding box center [1073, 227] width 41 height 59
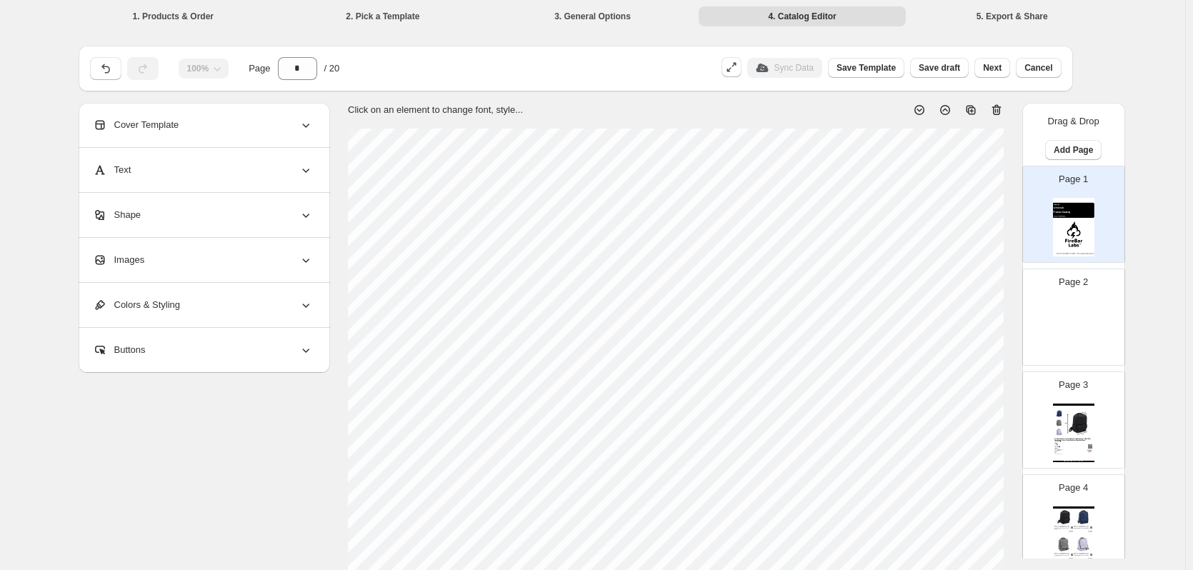
click at [1080, 432] on img at bounding box center [1079, 422] width 29 height 27
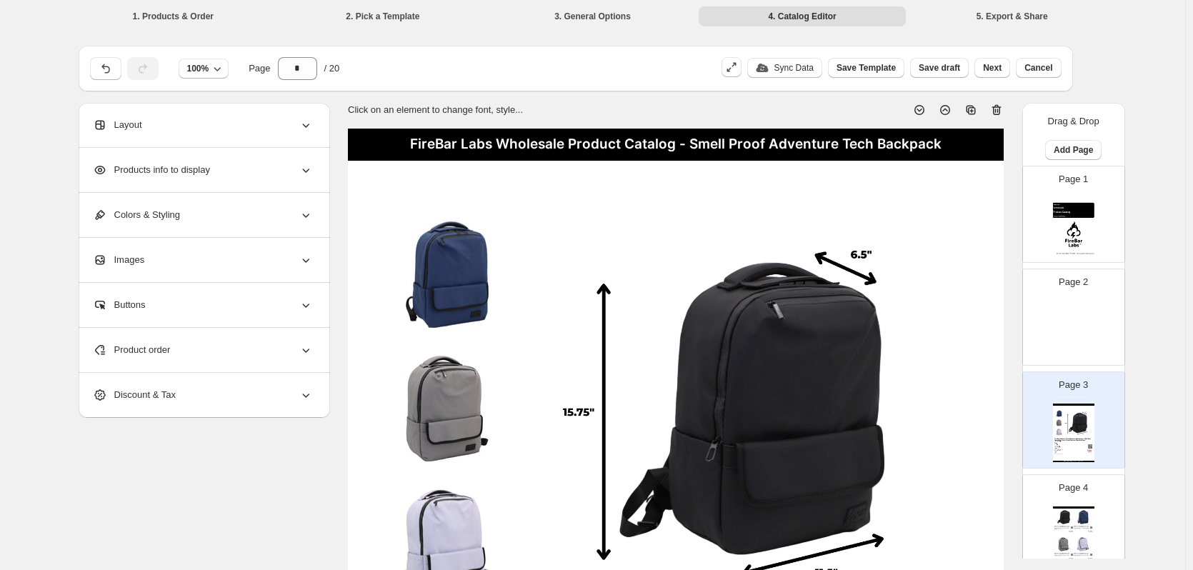
click at [1073, 312] on img at bounding box center [1073, 330] width 41 height 59
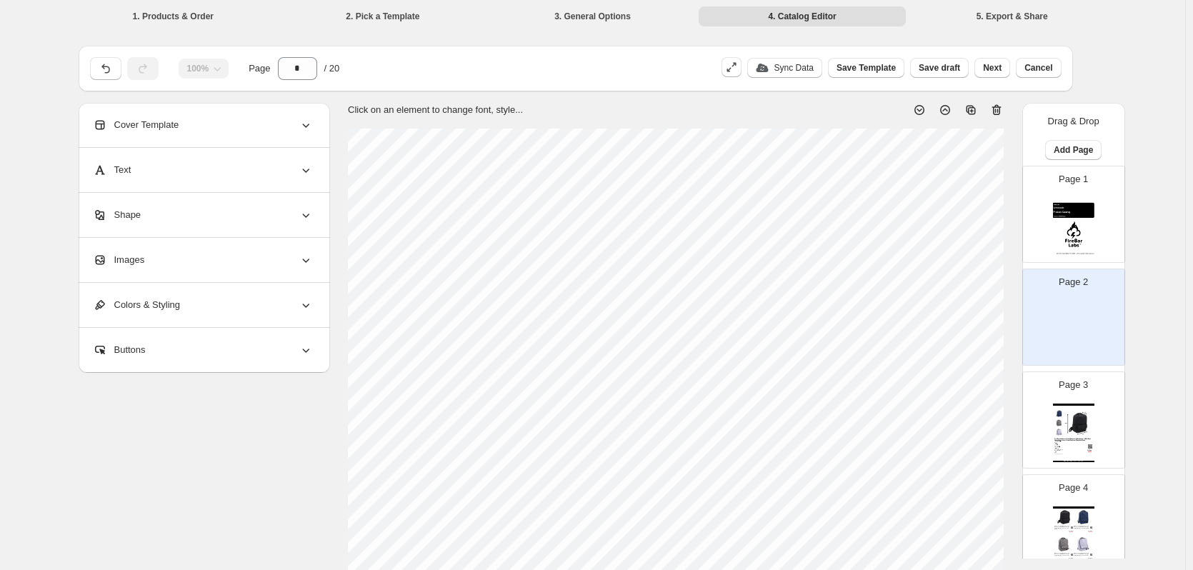
click at [1081, 419] on img at bounding box center [1079, 422] width 29 height 27
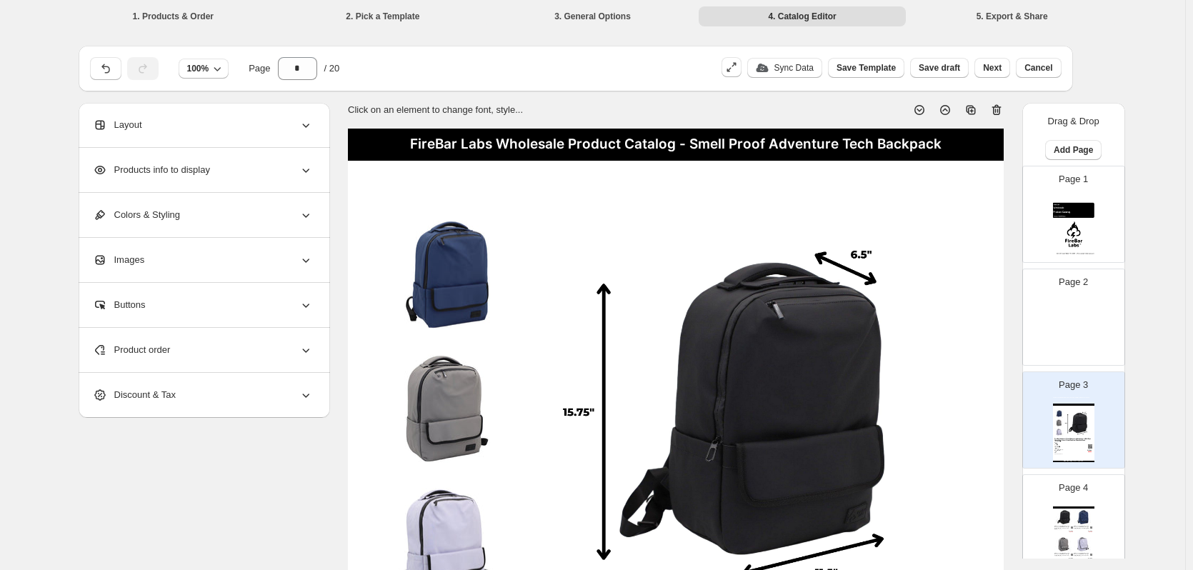
click at [1082, 208] on img at bounding box center [1073, 227] width 41 height 59
type input "*"
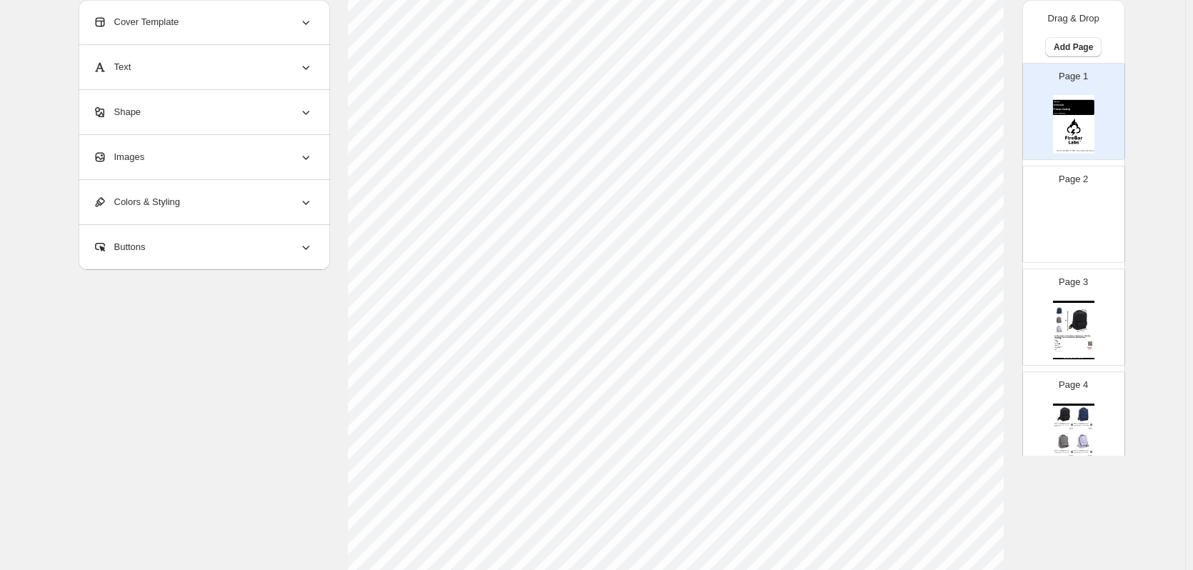
scroll to position [466, 0]
click at [658, 515] on div "Return to Catalog options" at bounding box center [587, 529] width 1040 height 34
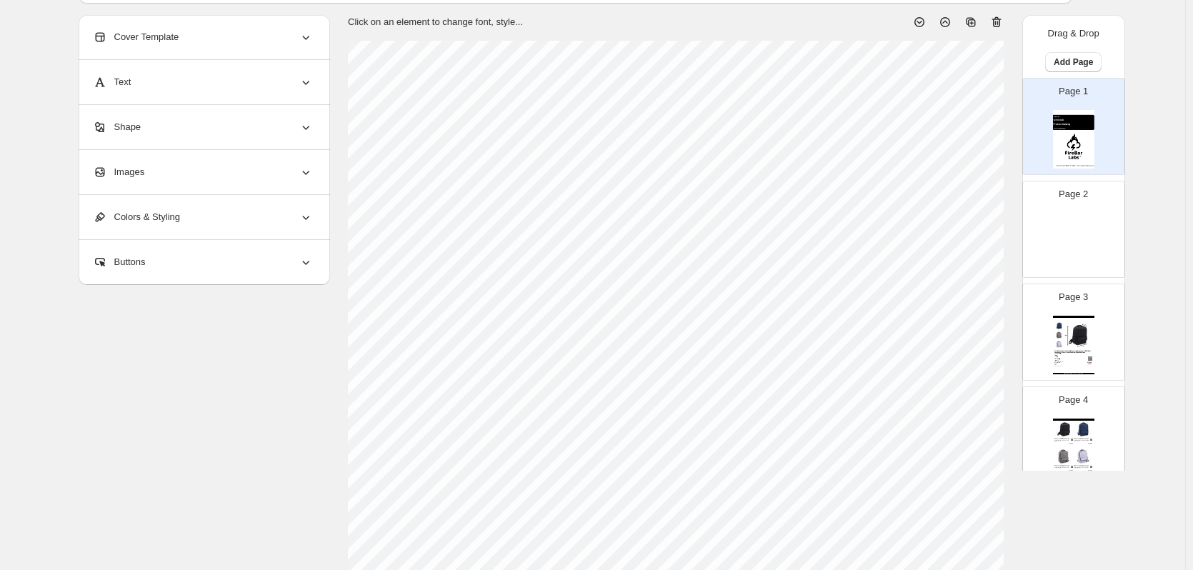
scroll to position [37, 0]
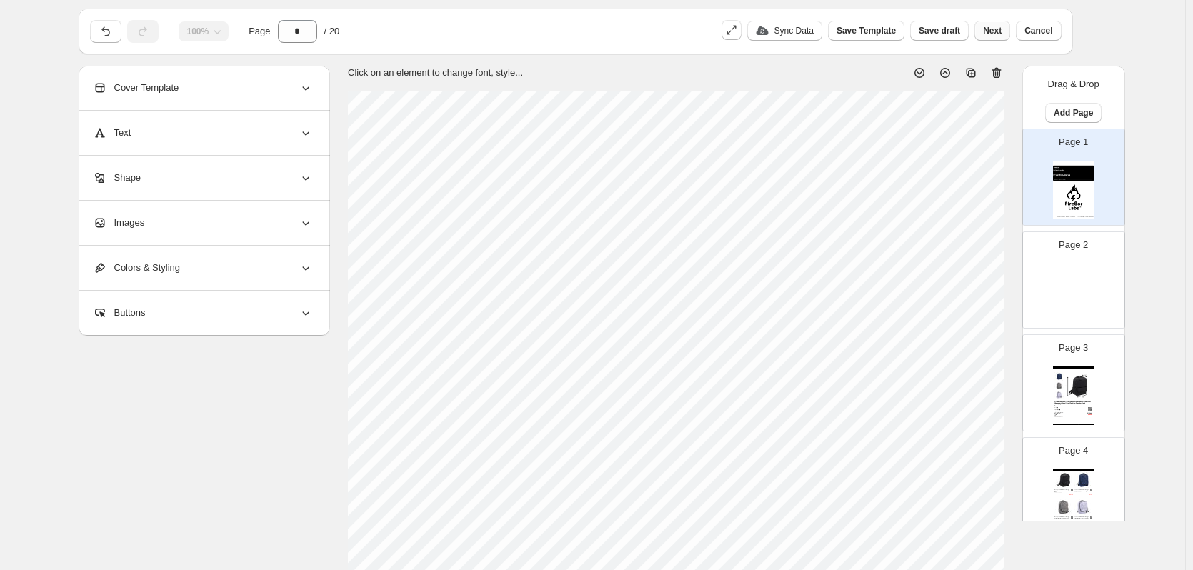
click at [996, 29] on span "Next" at bounding box center [992, 30] width 19 height 11
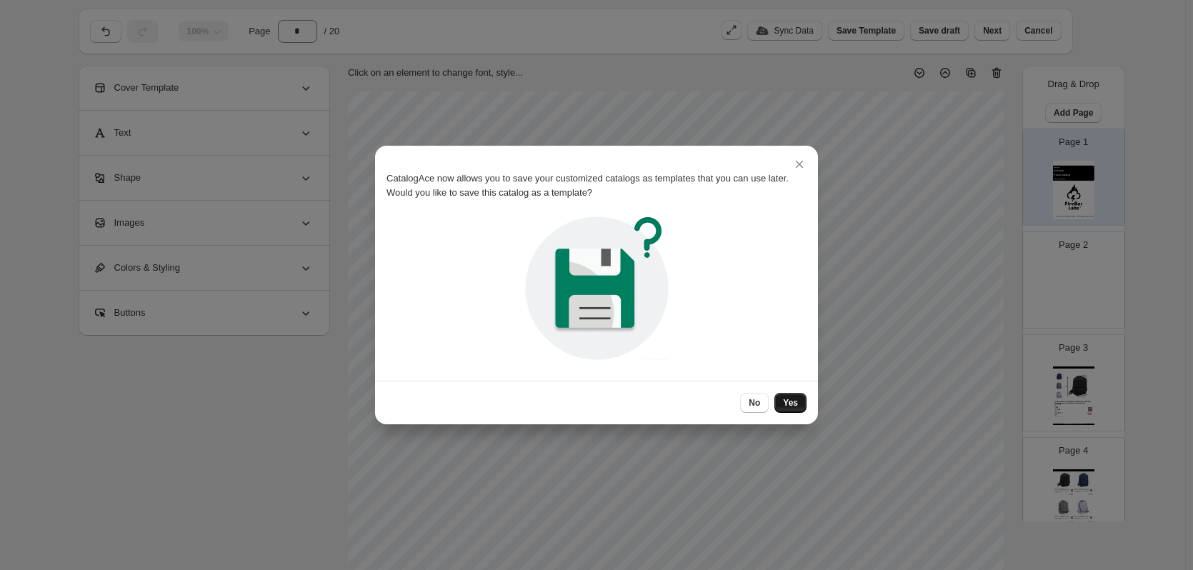
click at [795, 402] on span "Yes" at bounding box center [790, 402] width 15 height 11
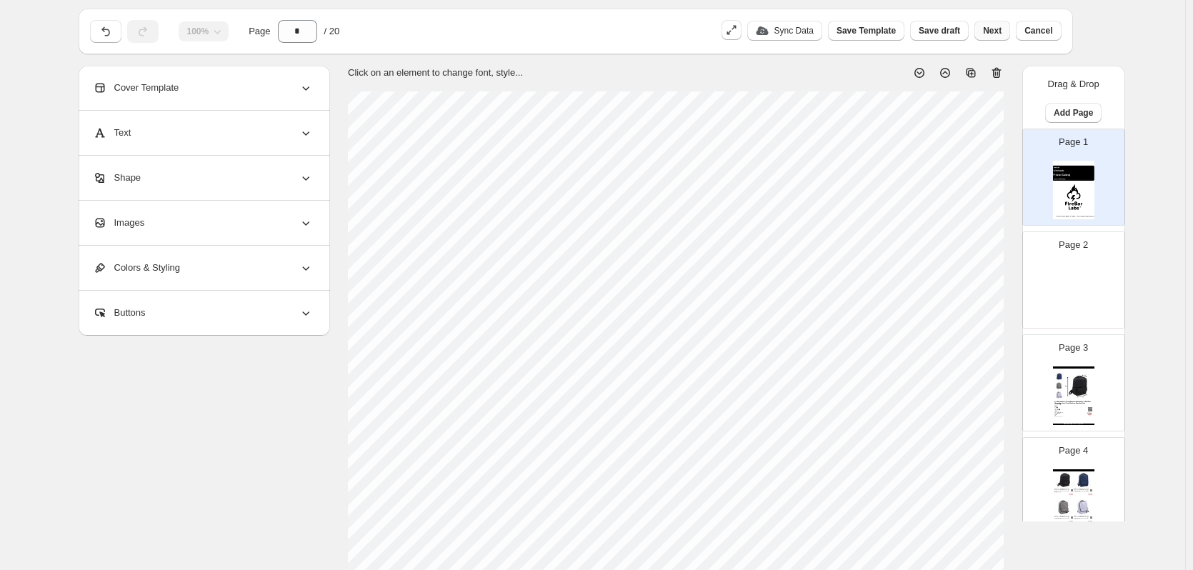
click at [990, 33] on span "Next" at bounding box center [992, 30] width 19 height 11
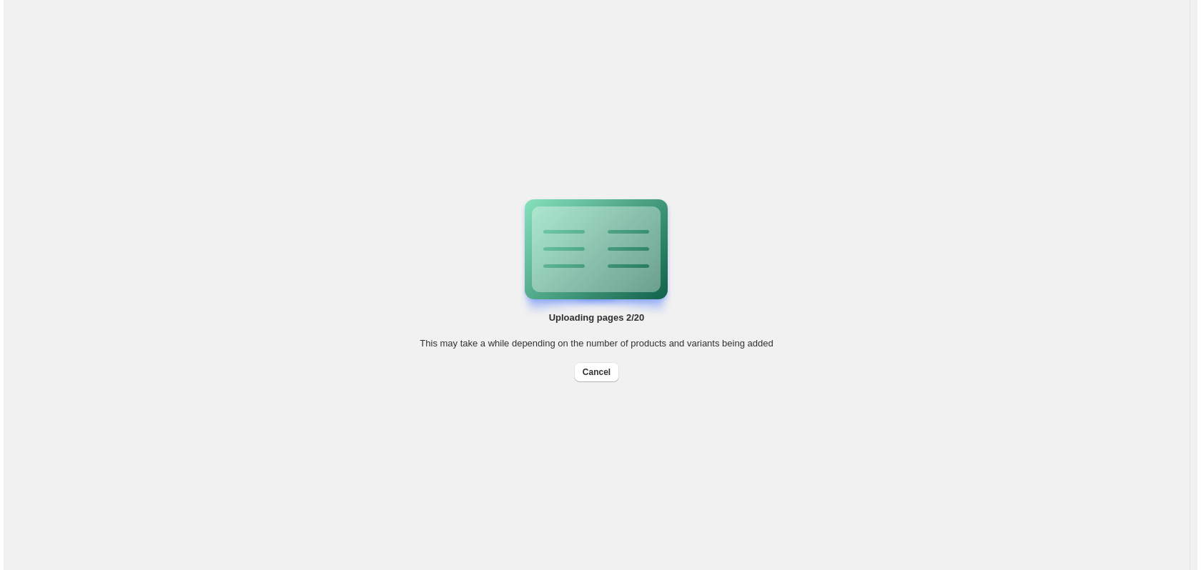
scroll to position [0, 0]
